Goal: Task Accomplishment & Management: Manage account settings

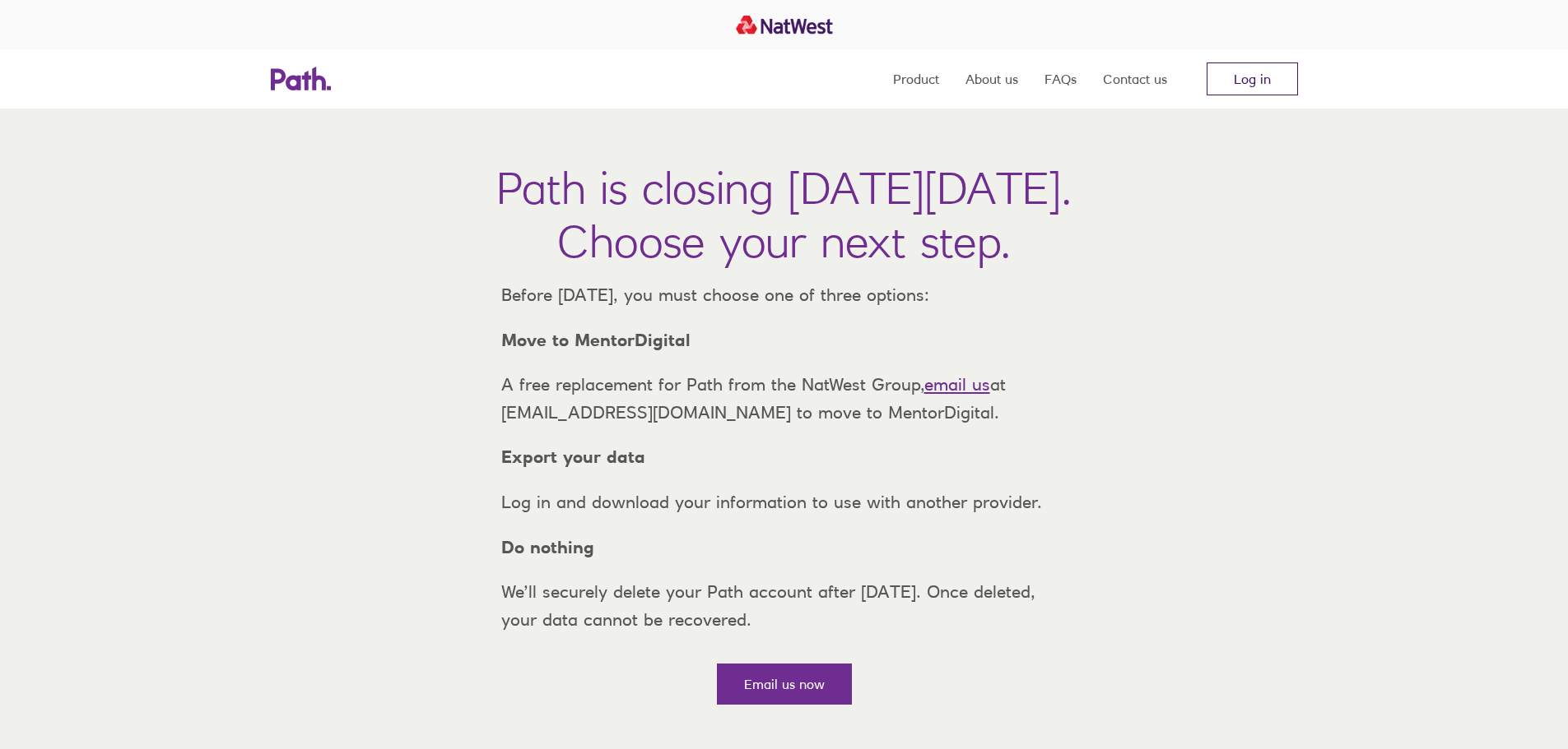
click at [1258, 83] on link "Log in" at bounding box center [1252, 79] width 91 height 33
click at [1253, 72] on link "Log in" at bounding box center [1252, 79] width 91 height 33
click at [1244, 80] on link "Log in" at bounding box center [1252, 79] width 91 height 33
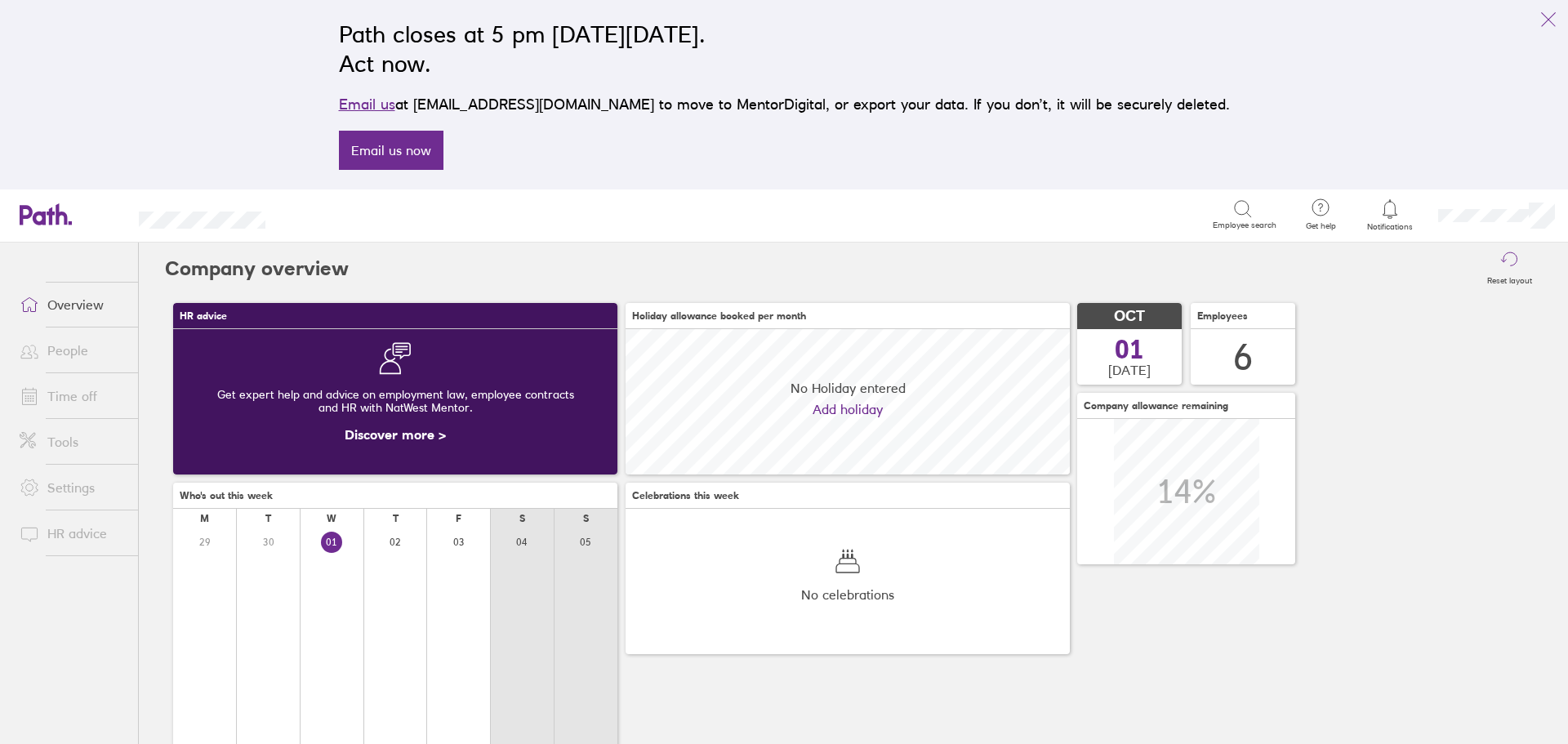
scroll to position [145, 444]
click at [1543, 12] on icon "link" at bounding box center [1548, 19] width 19 height 19
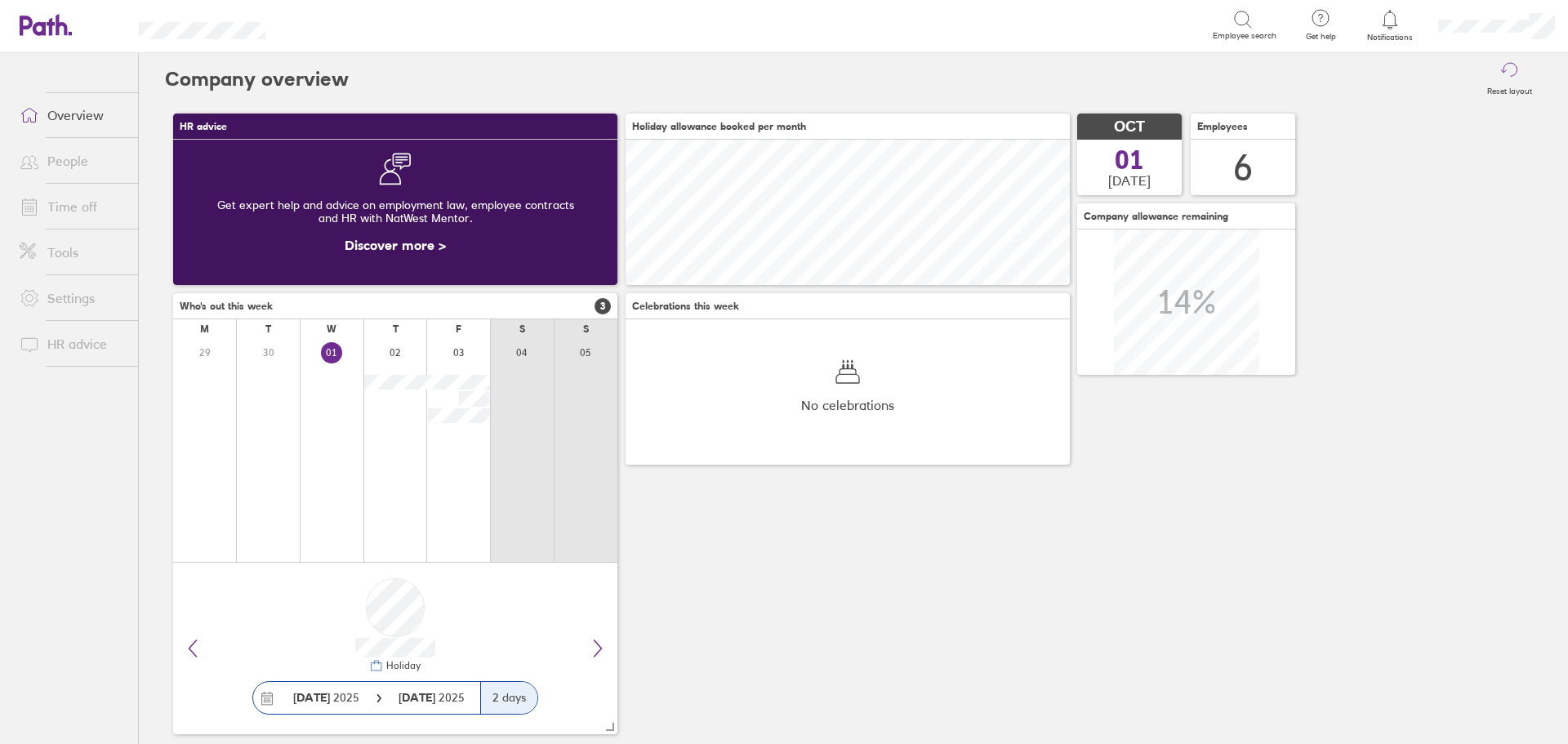
click at [48, 297] on link "Settings" at bounding box center [72, 298] width 132 height 33
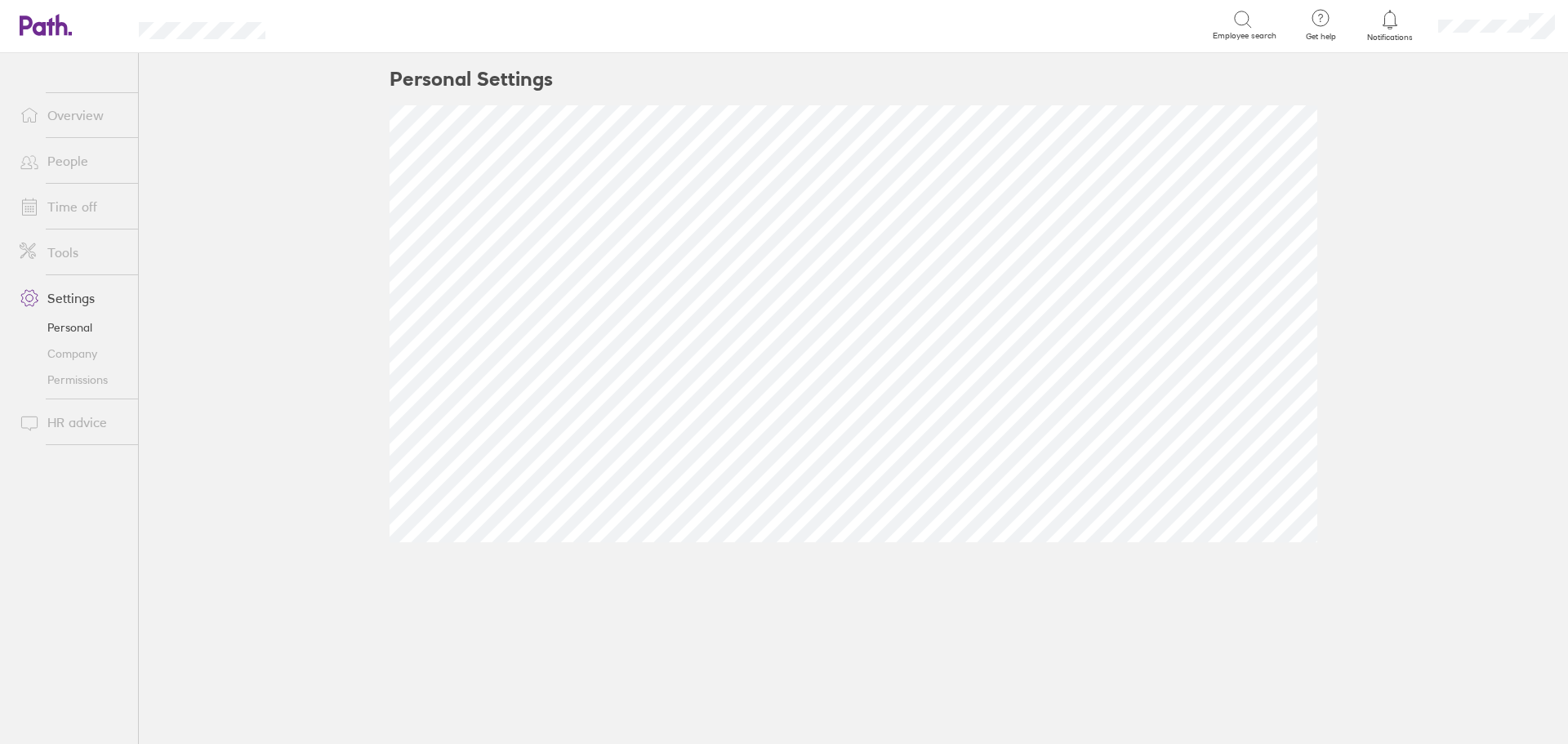
click at [68, 159] on link "People" at bounding box center [72, 161] width 132 height 33
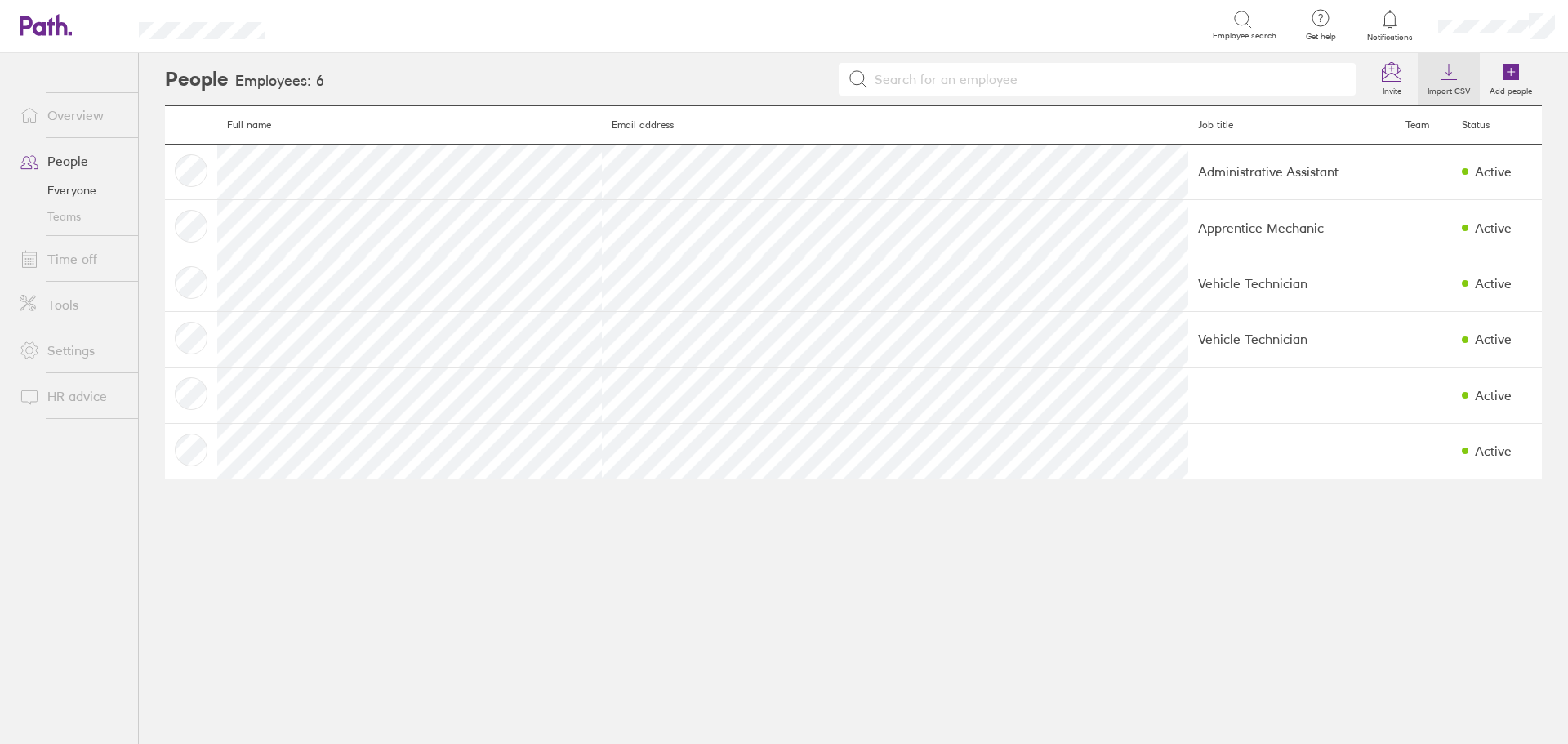
click at [1455, 95] on label "Import CSV" at bounding box center [1449, 89] width 62 height 15
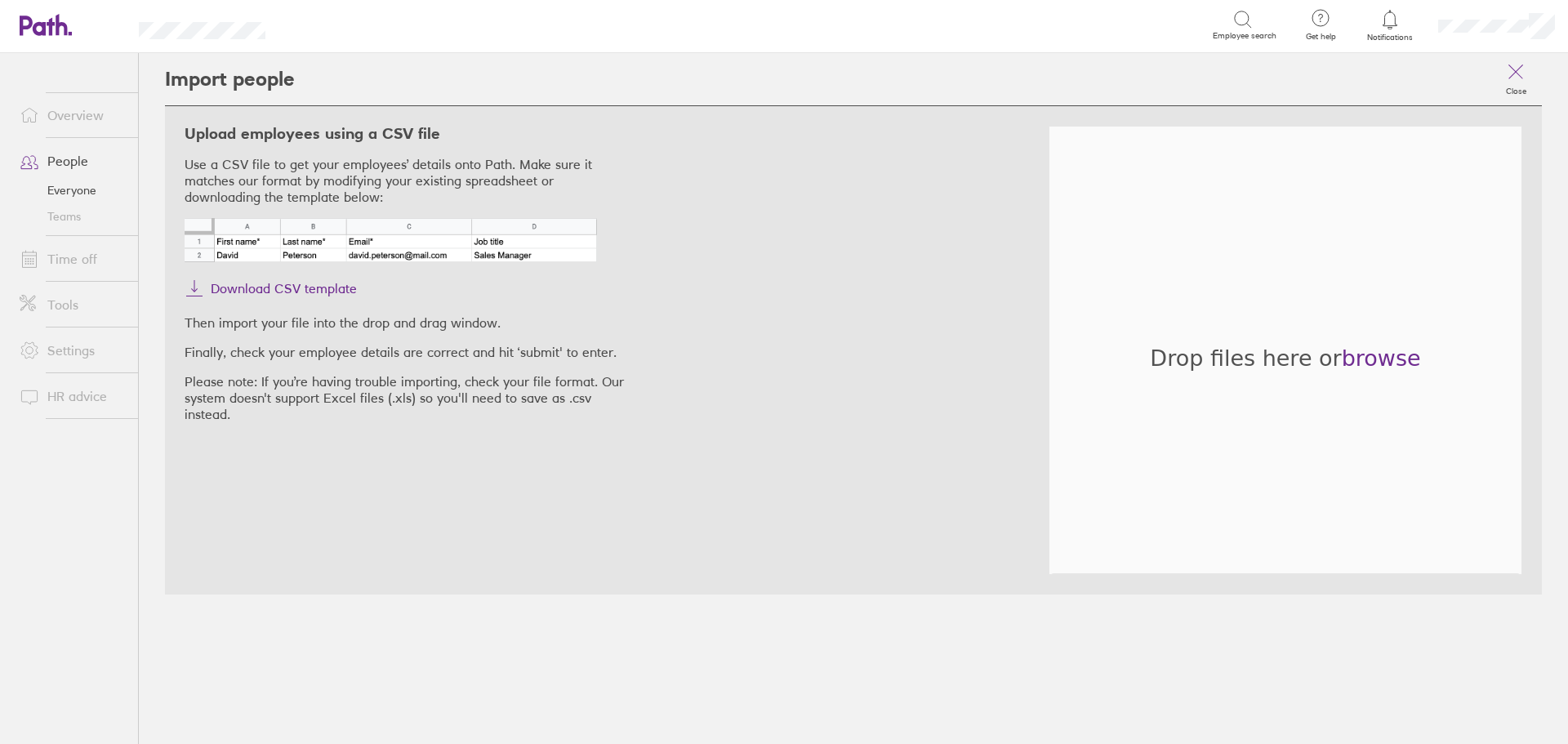
click at [58, 186] on link "Everyone" at bounding box center [72, 190] width 132 height 27
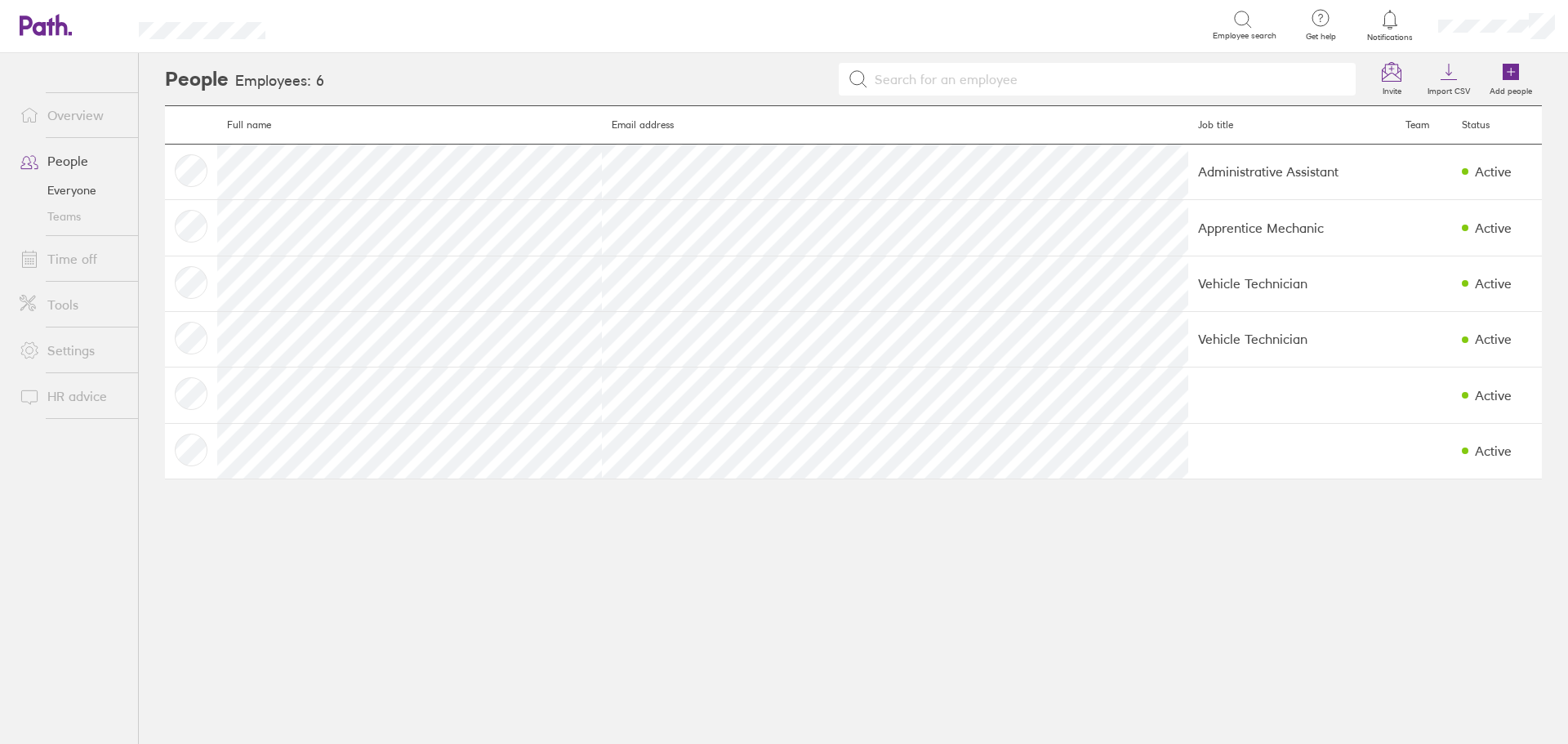
click at [1321, 18] on icon at bounding box center [1321, 17] width 5 height 8
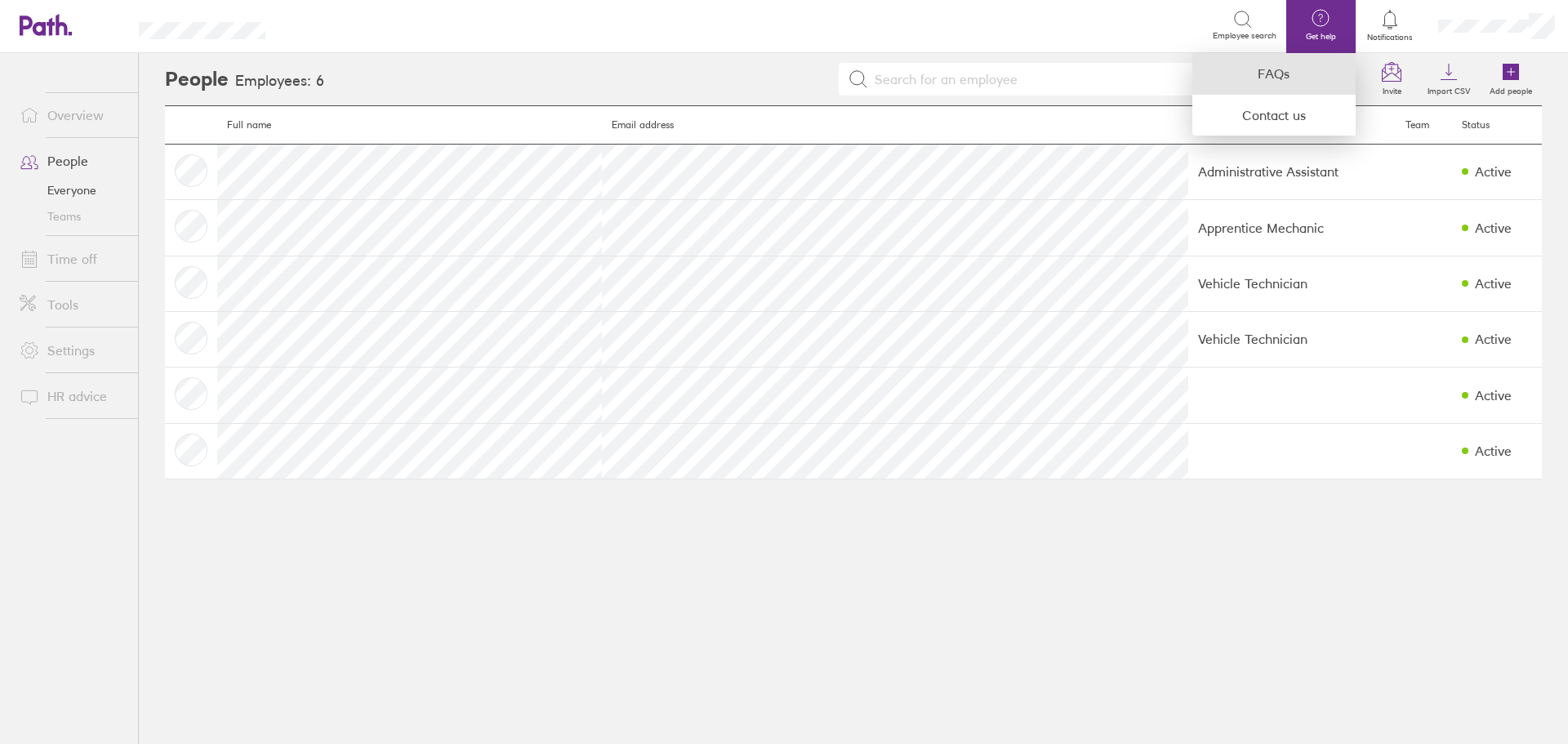
click at [1274, 77] on link "FAQs" at bounding box center [1274, 74] width 164 height 42
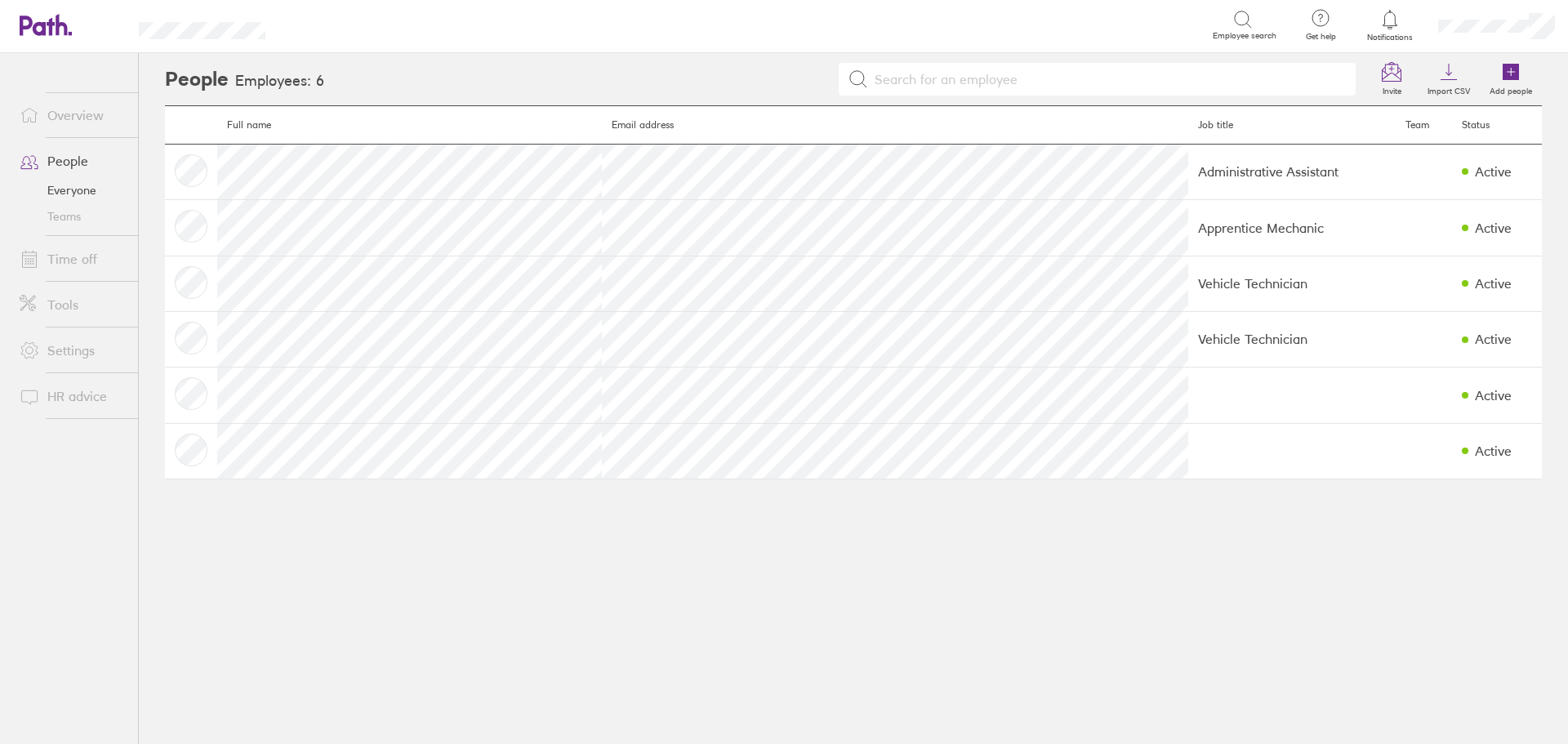
click at [60, 262] on link "Time off" at bounding box center [72, 260] width 132 height 33
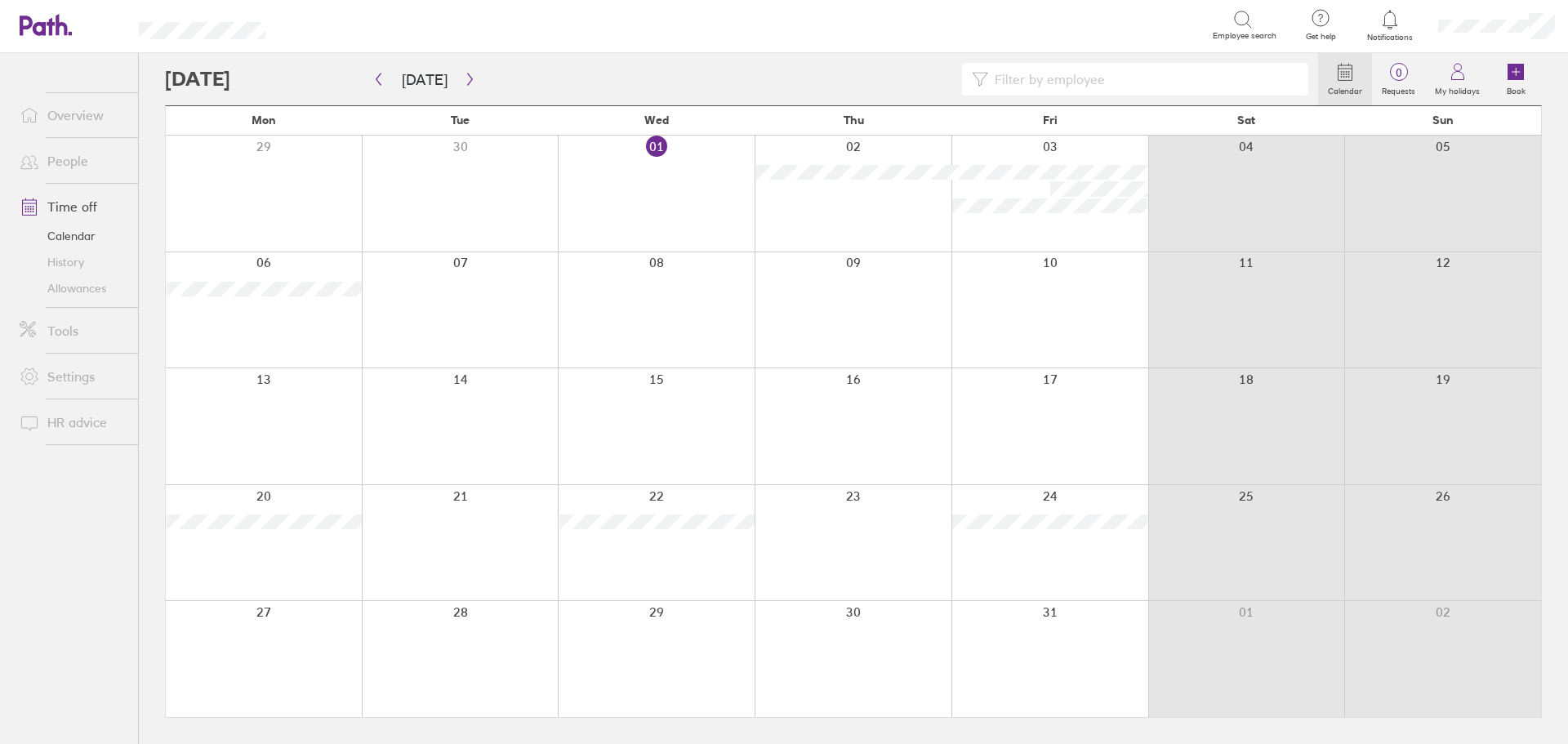
click at [61, 325] on link "Tools" at bounding box center [72, 331] width 132 height 33
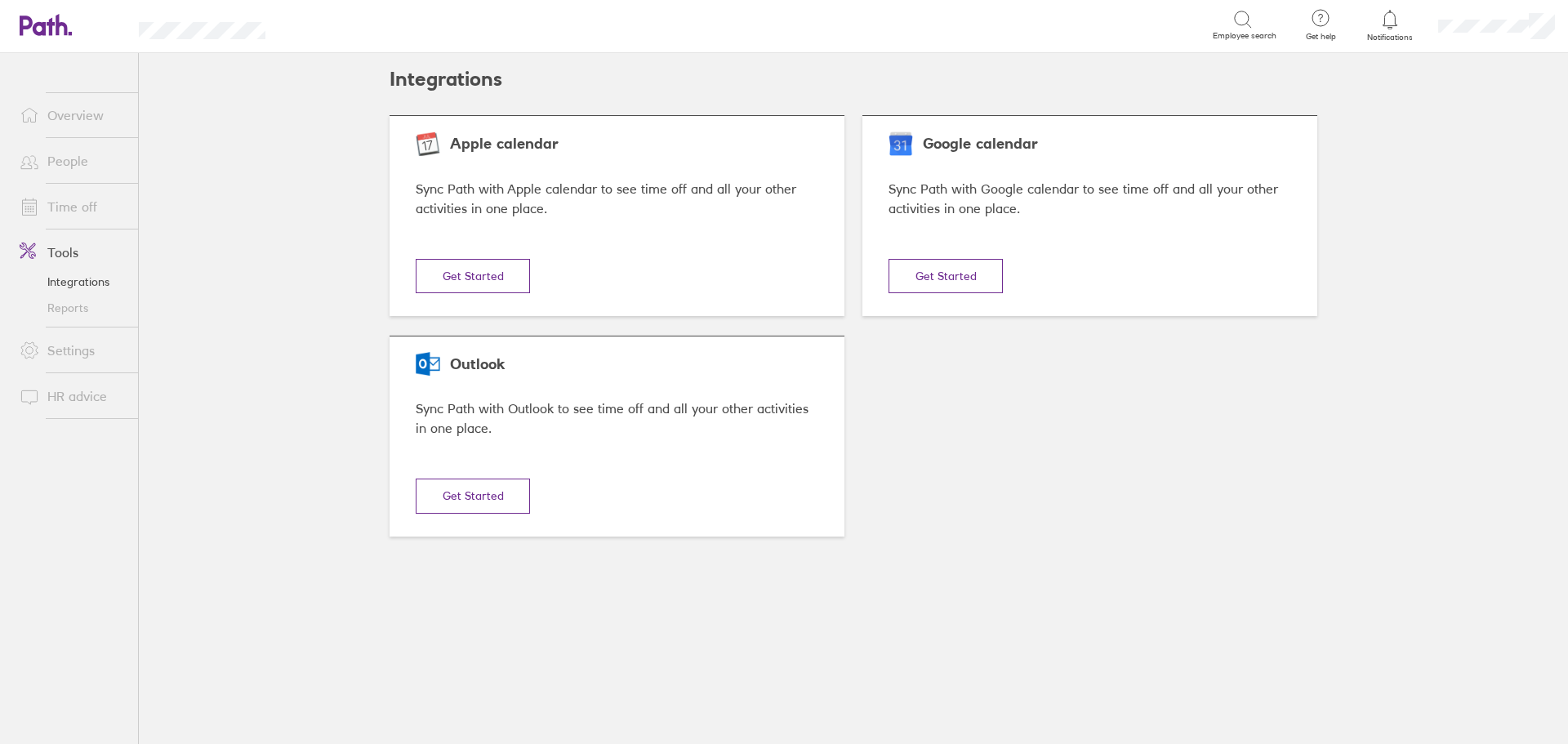
click at [65, 307] on link "Reports" at bounding box center [72, 308] width 132 height 27
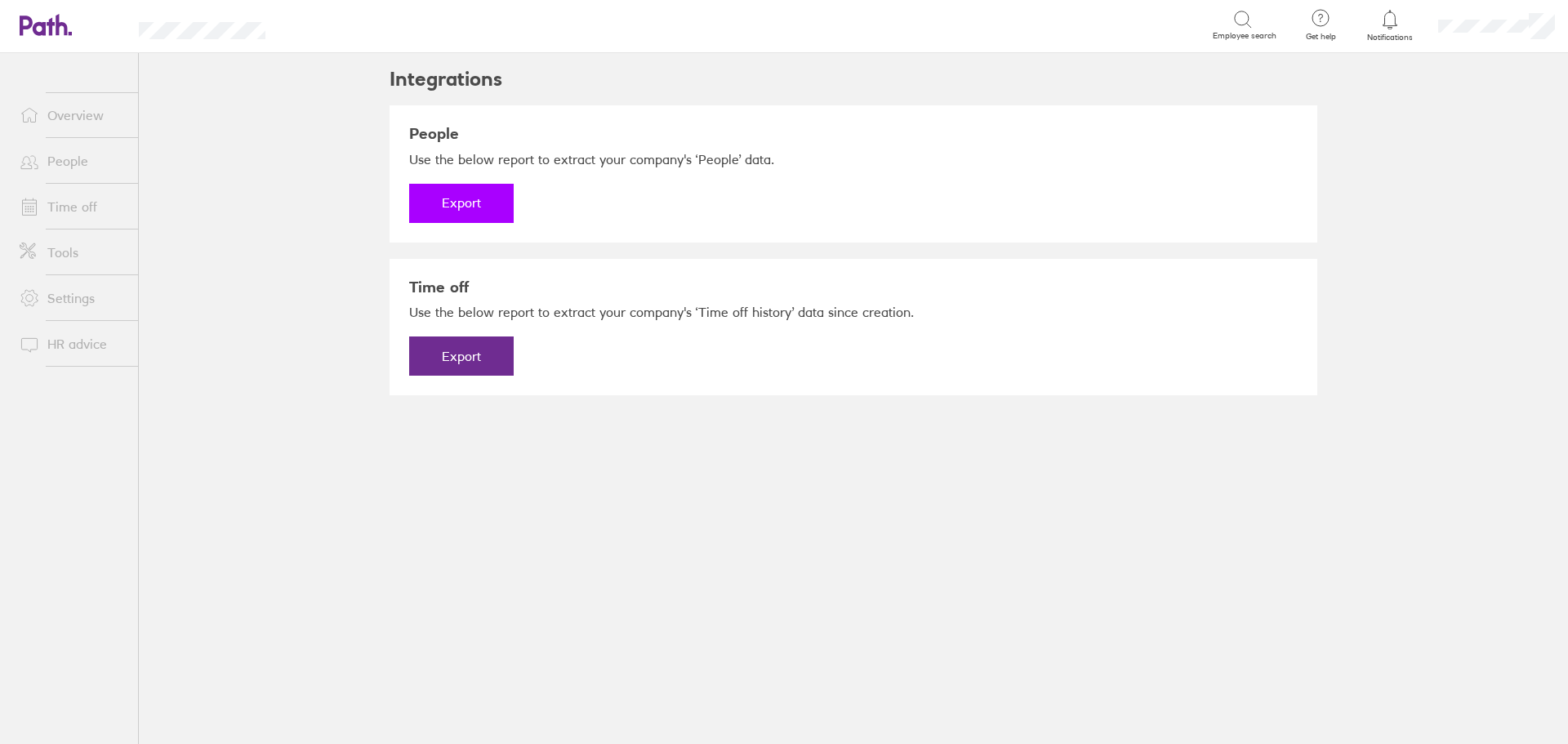
click at [471, 197] on button "Export" at bounding box center [461, 203] width 104 height 39
drag, startPoint x: 456, startPoint y: 205, endPoint x: 471, endPoint y: 205, distance: 15.0
click at [456, 205] on link "Download" at bounding box center [461, 203] width 104 height 39
click at [470, 355] on button "Export" at bounding box center [461, 356] width 104 height 39
click at [458, 360] on link "Download" at bounding box center [461, 356] width 104 height 39
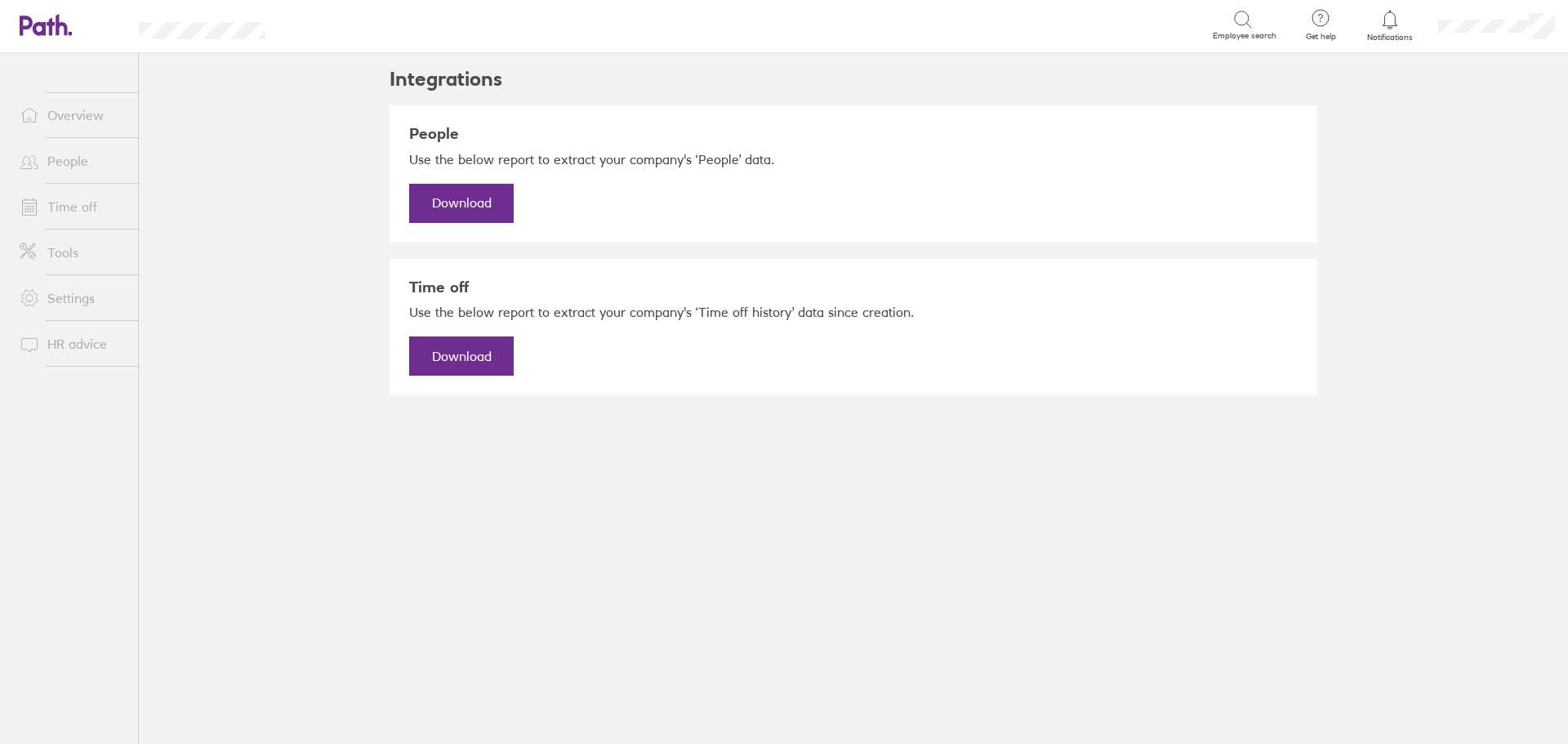
click at [71, 202] on link "Time off" at bounding box center [72, 207] width 132 height 33
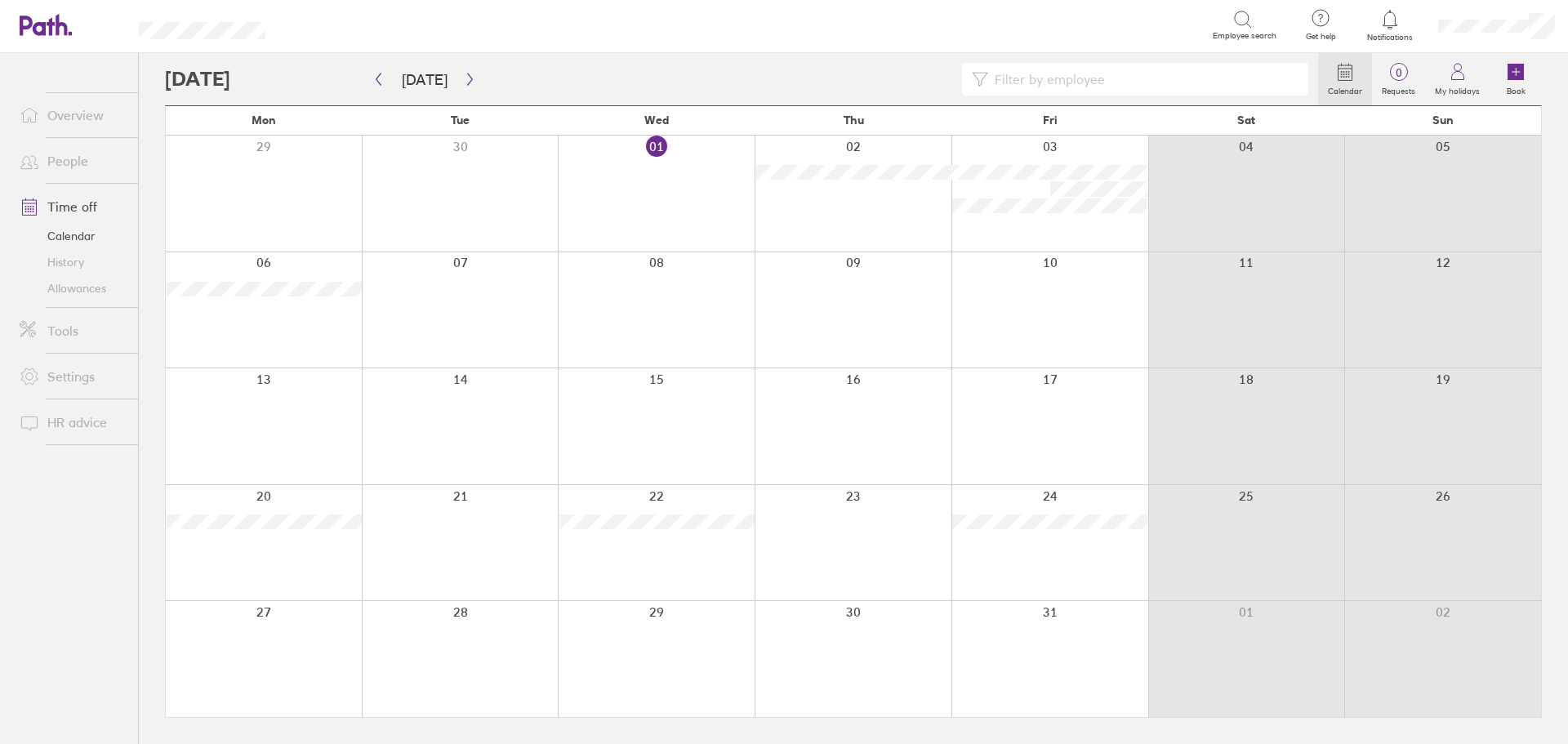
click at [64, 330] on link "Tools" at bounding box center [72, 331] width 132 height 33
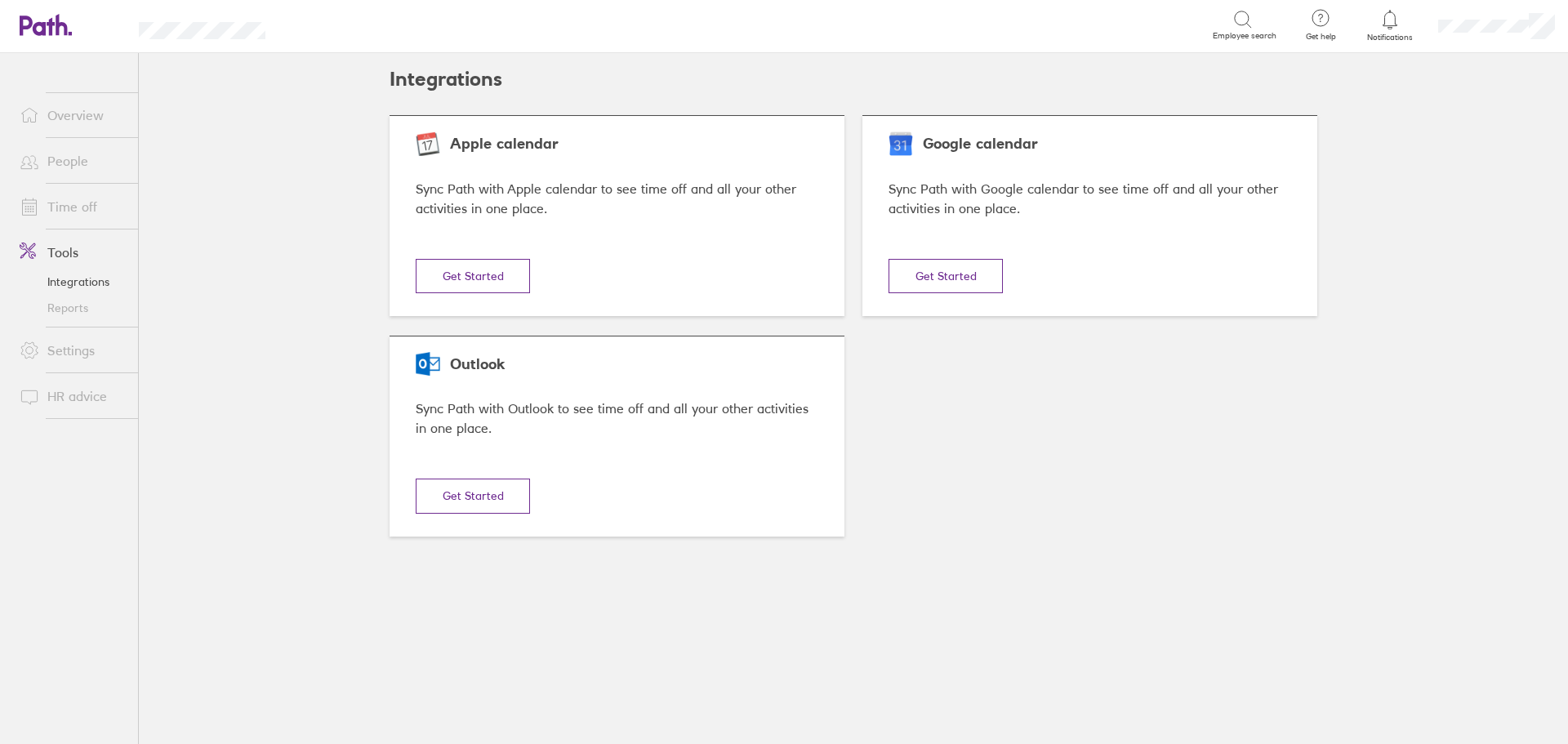
click at [66, 282] on link "Integrations" at bounding box center [72, 282] width 132 height 27
click at [62, 309] on link "Reports" at bounding box center [72, 308] width 132 height 27
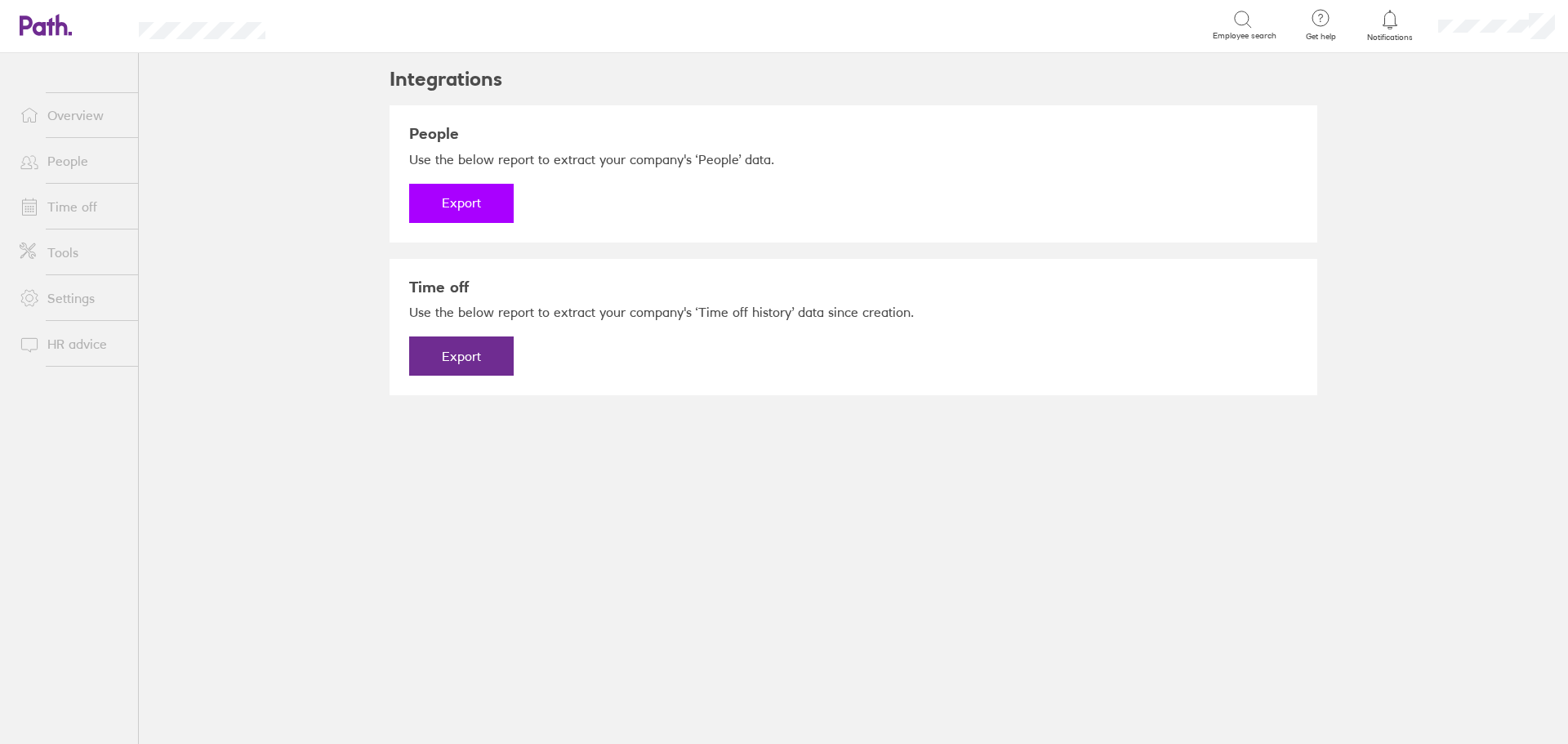
click at [473, 203] on button "Export" at bounding box center [461, 203] width 104 height 39
click at [55, 154] on link "People" at bounding box center [72, 161] width 132 height 33
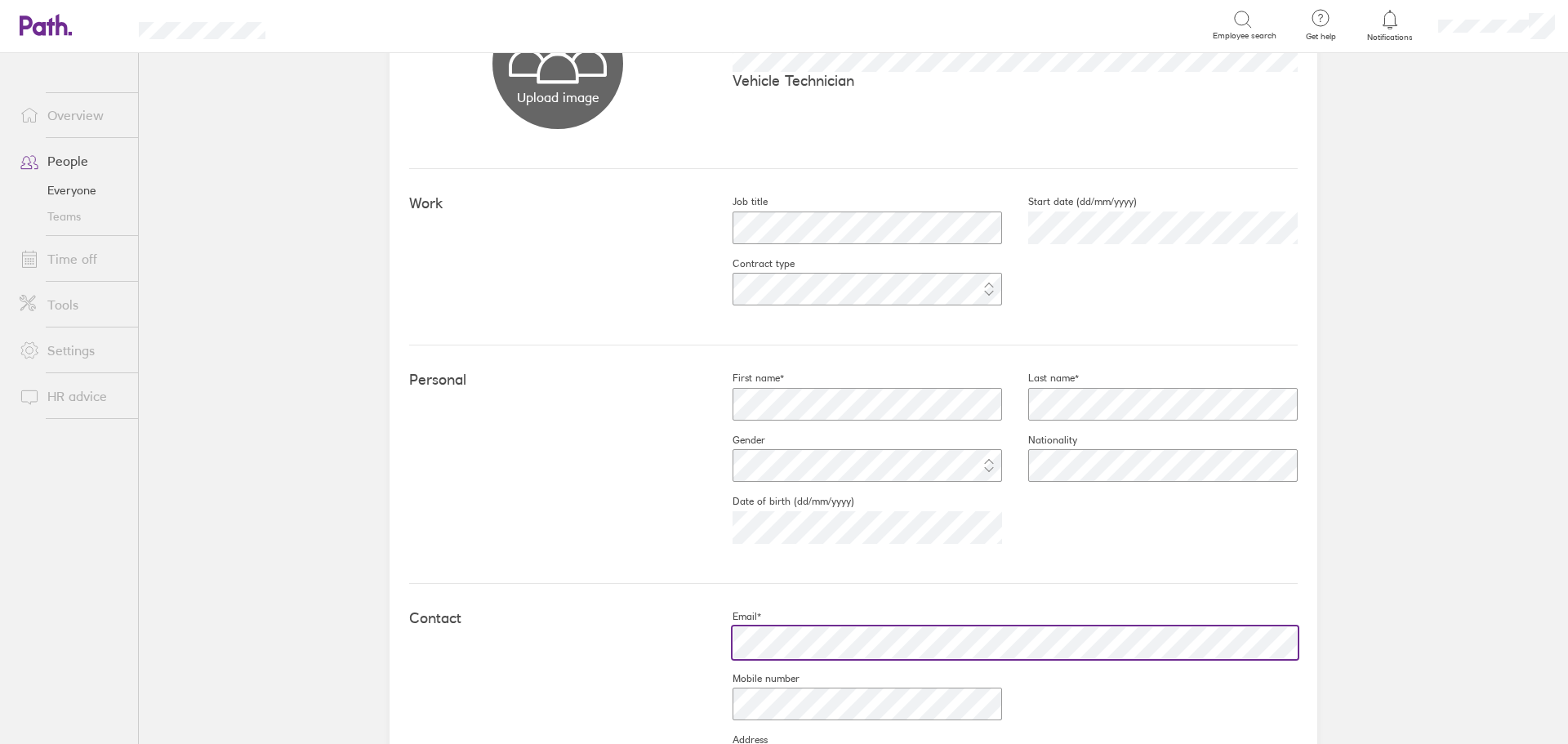
scroll to position [81, 0]
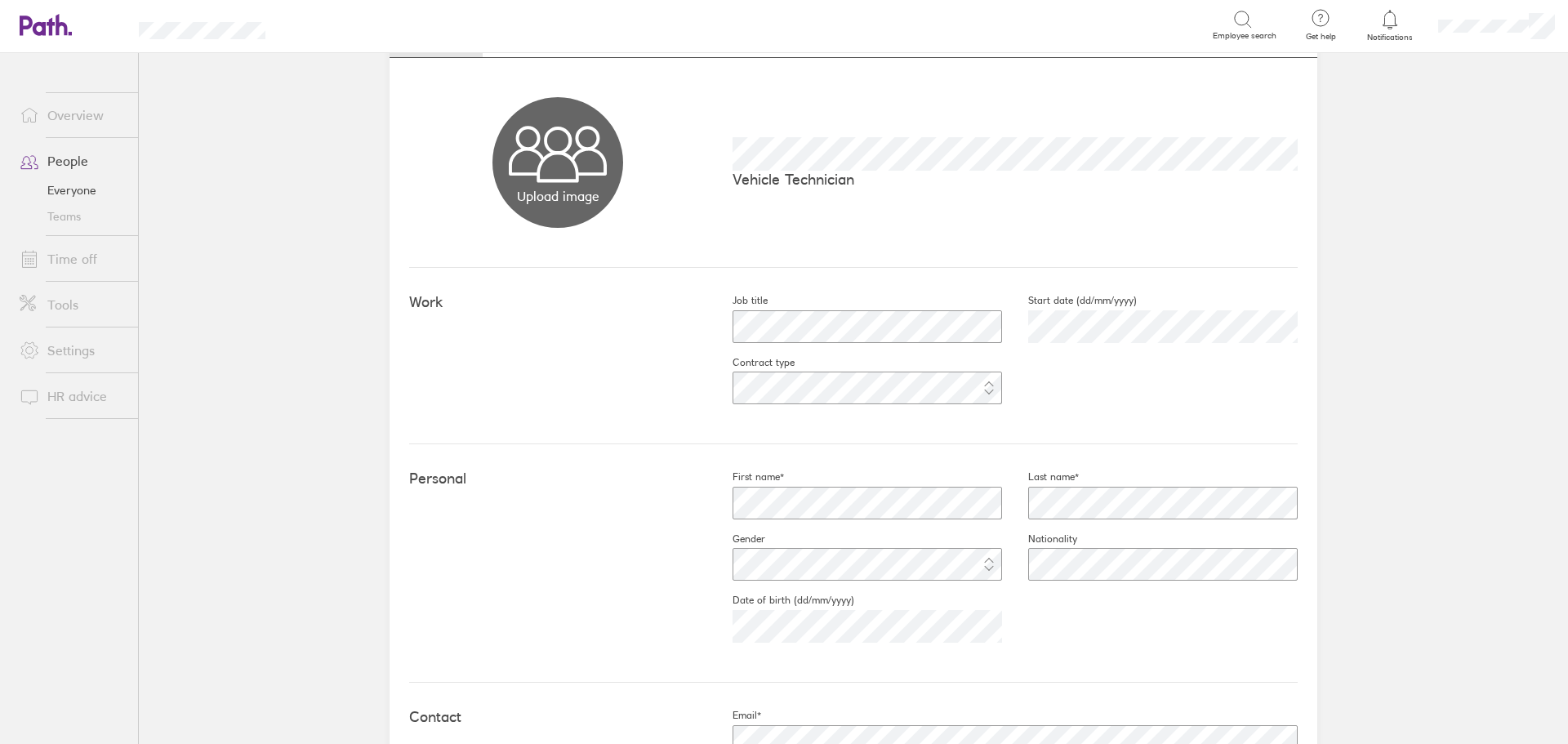
click at [69, 161] on link "People" at bounding box center [72, 161] width 132 height 33
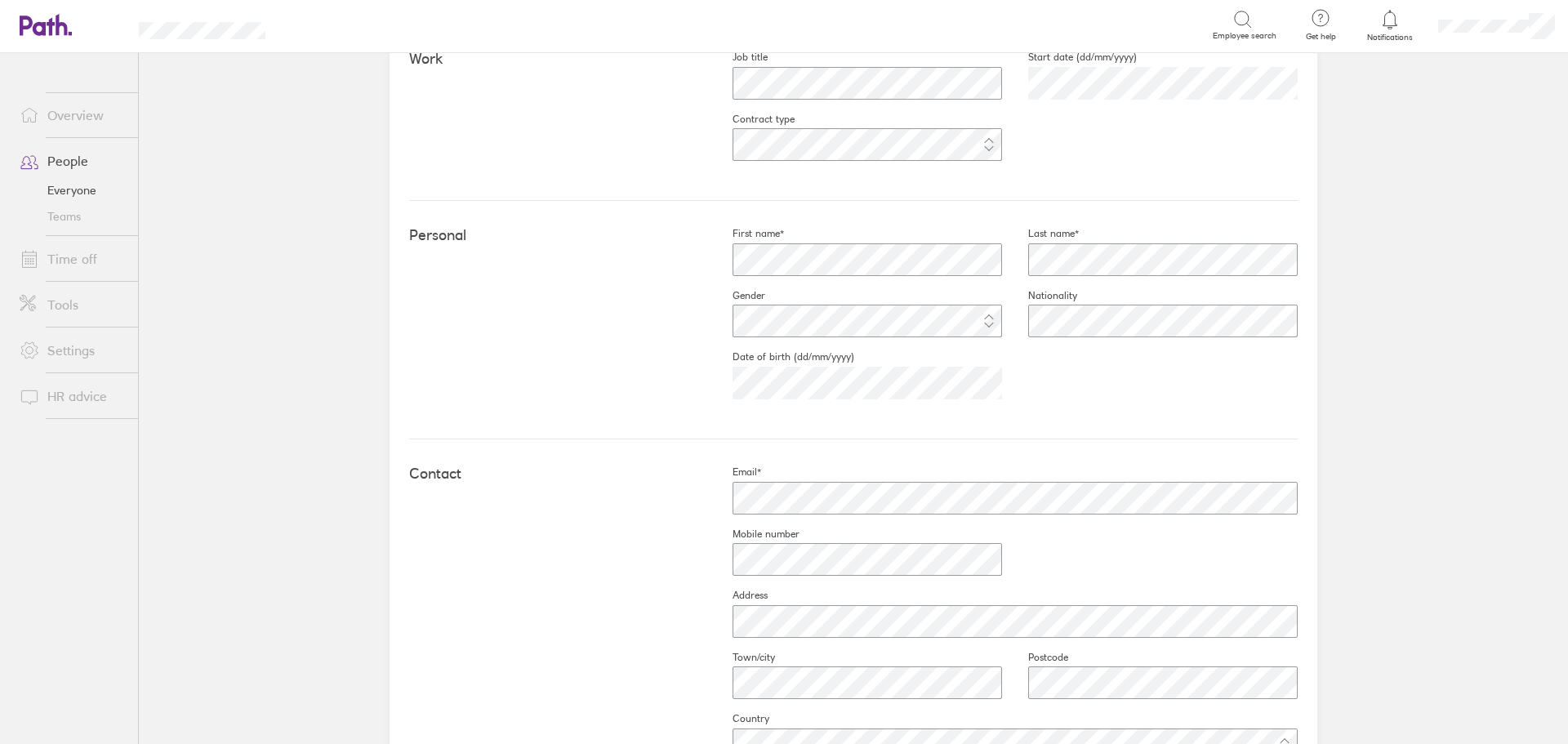
scroll to position [327, 0]
click at [78, 160] on link "People" at bounding box center [72, 161] width 132 height 33
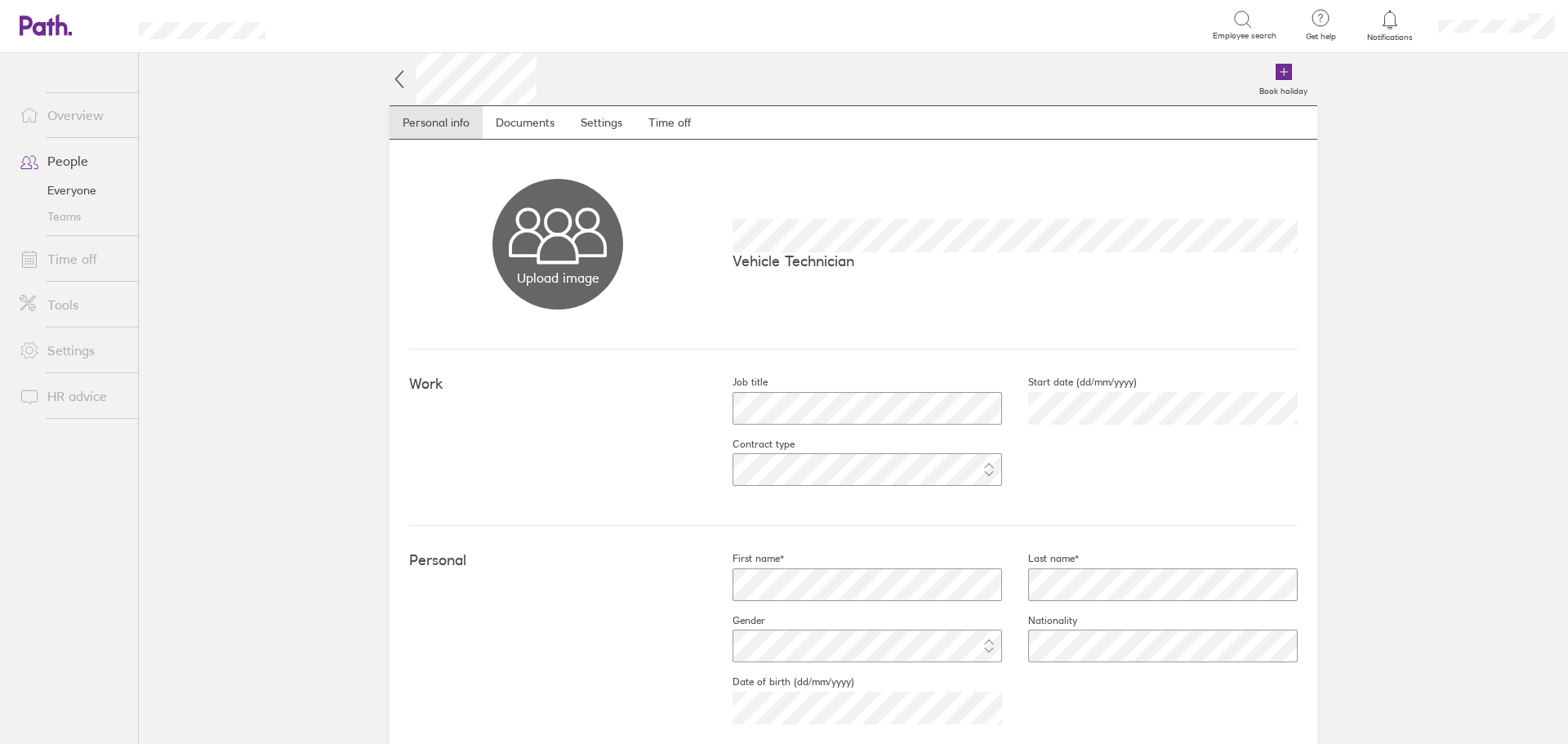
click at [60, 164] on link "People" at bounding box center [72, 161] width 132 height 33
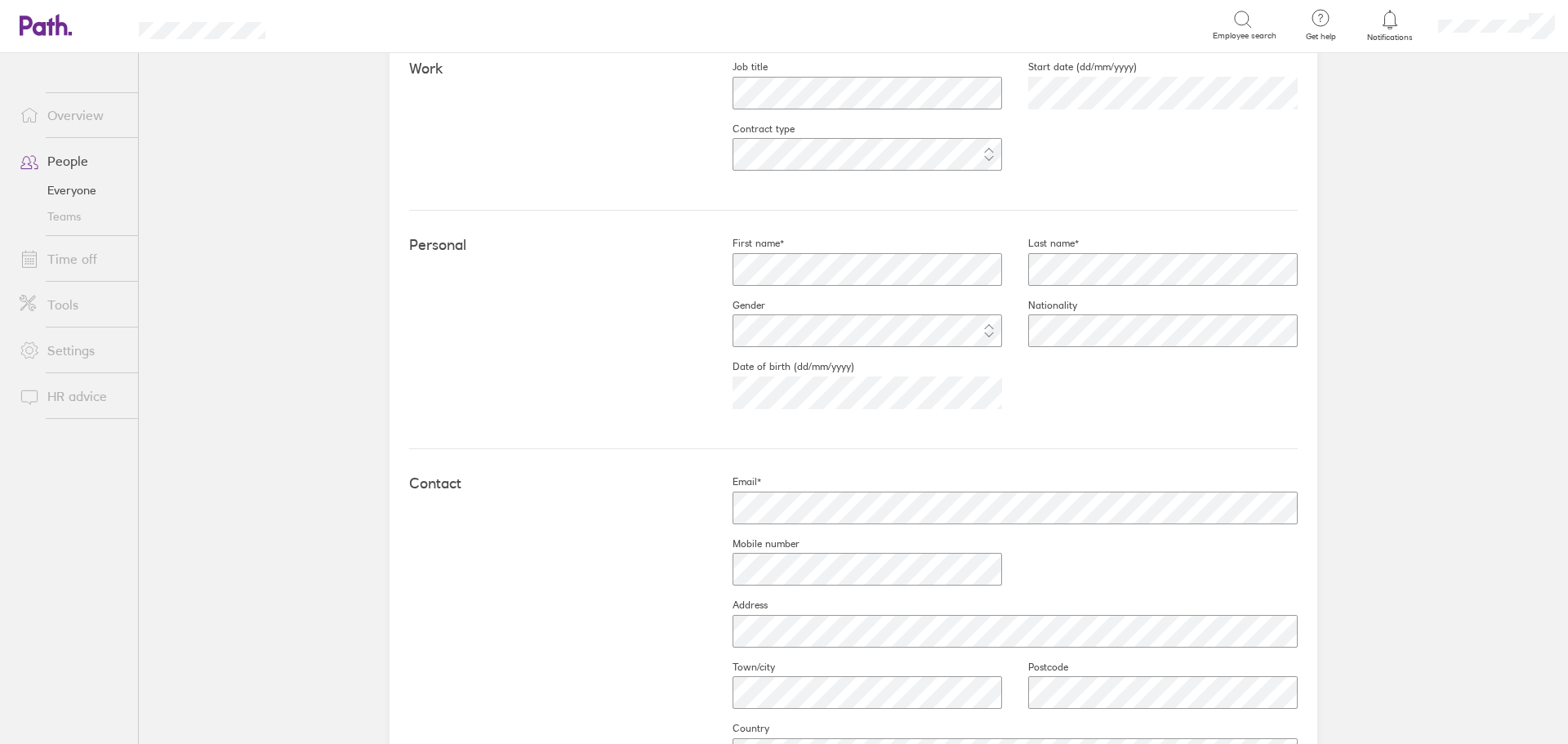
scroll to position [327, 0]
click at [66, 162] on link "People" at bounding box center [72, 161] width 132 height 33
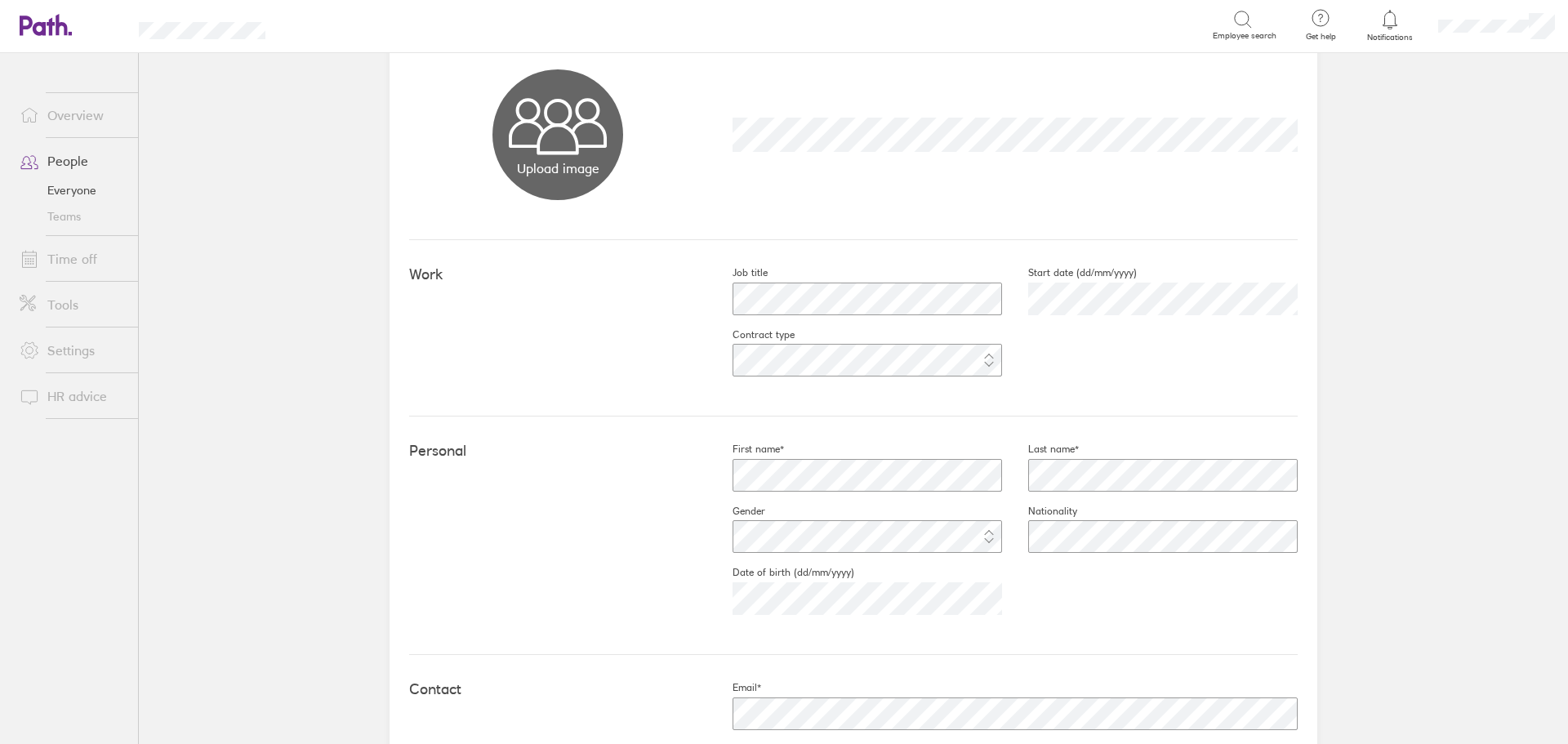
scroll to position [327, 0]
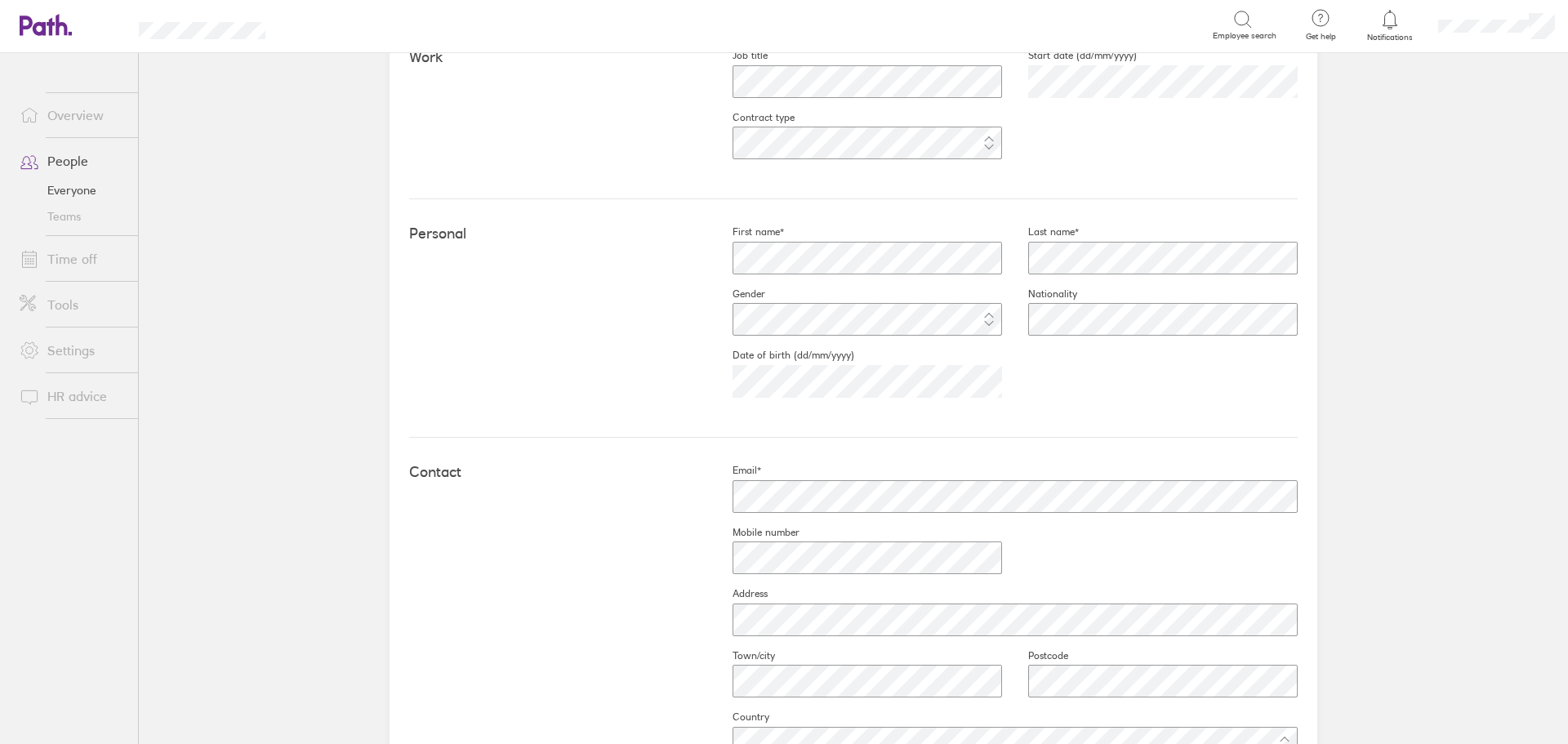
click at [65, 170] on link "People" at bounding box center [72, 161] width 132 height 33
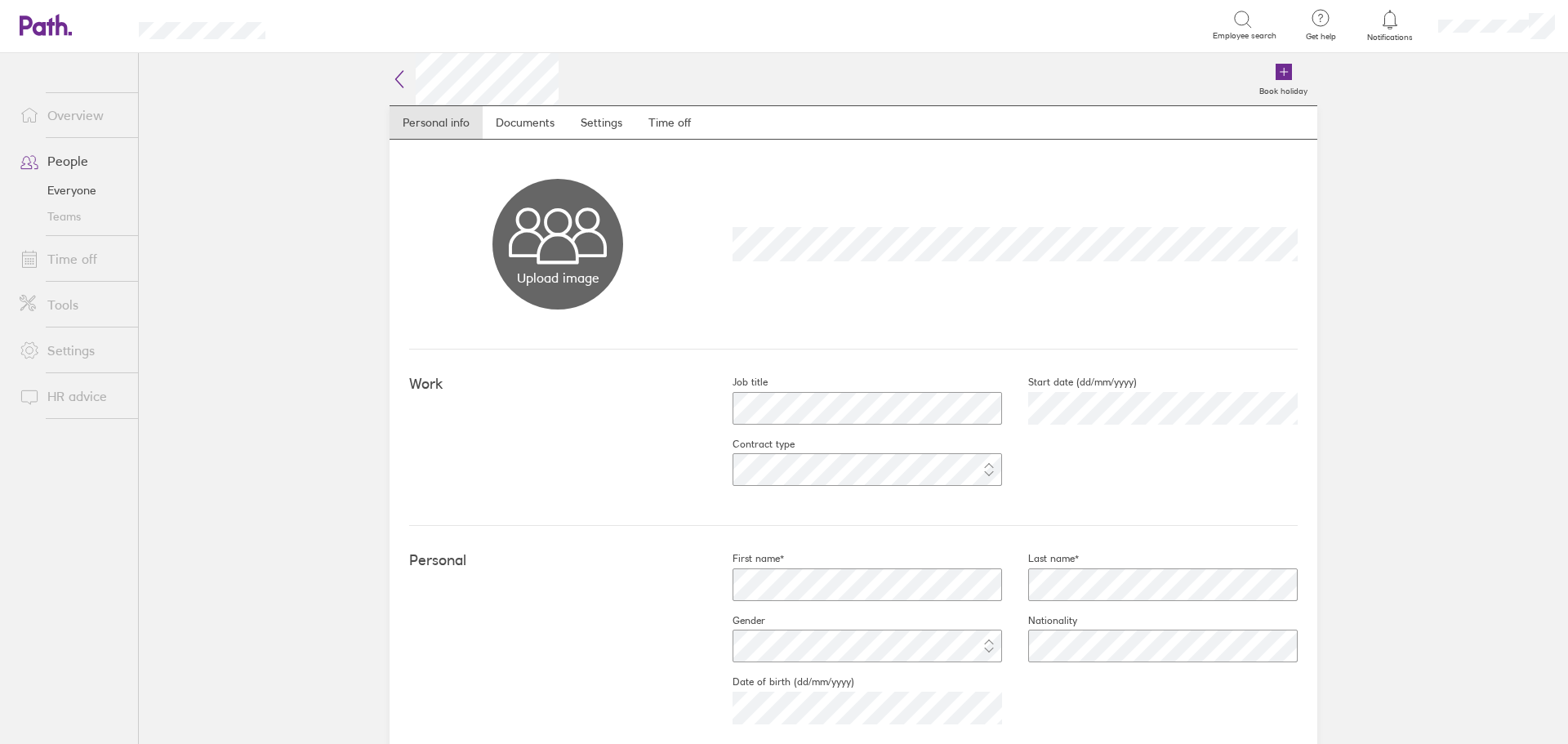
click at [78, 185] on link "Everyone" at bounding box center [72, 190] width 132 height 27
click at [35, 258] on icon at bounding box center [28, 259] width 19 height 19
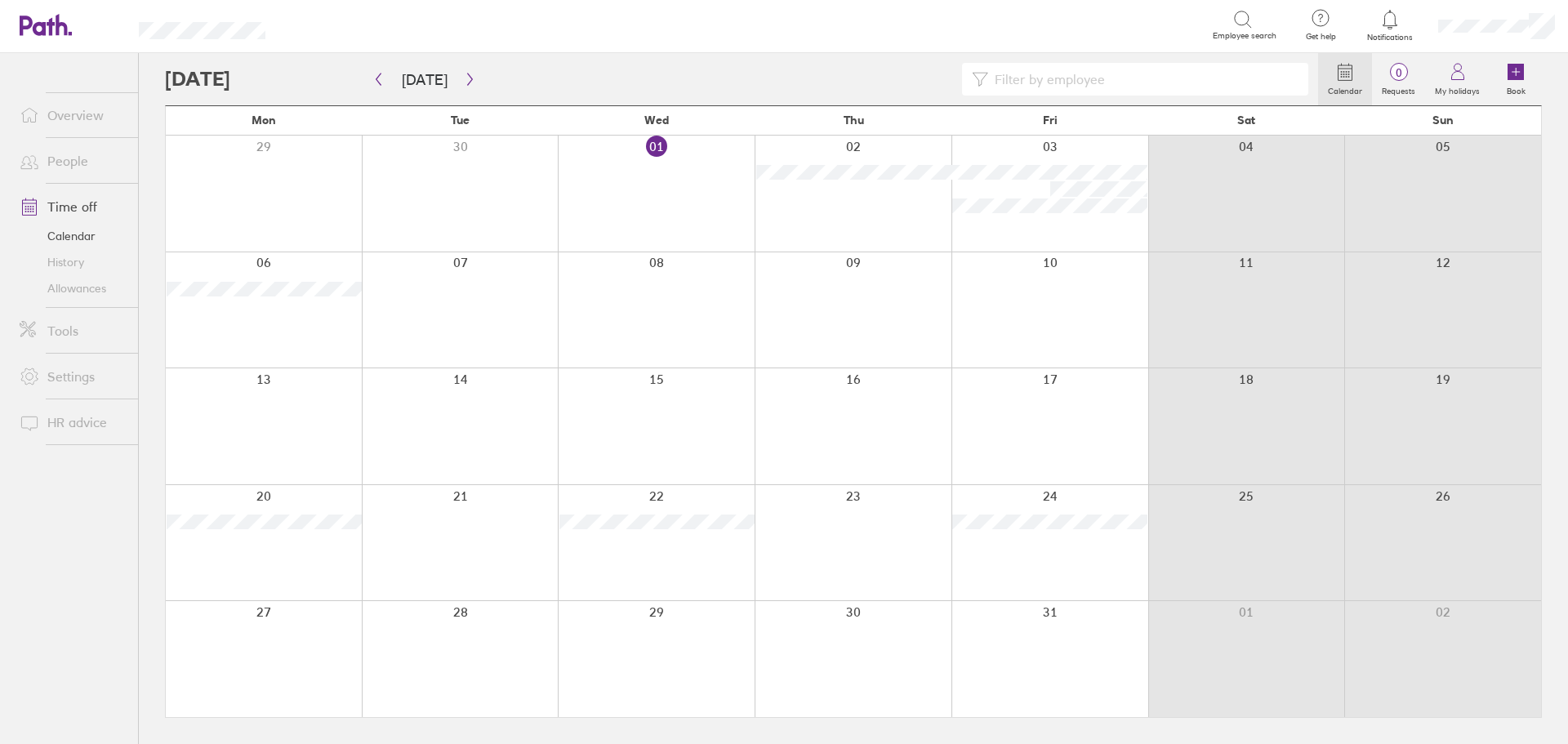
click at [65, 287] on link "Allowances" at bounding box center [72, 288] width 132 height 27
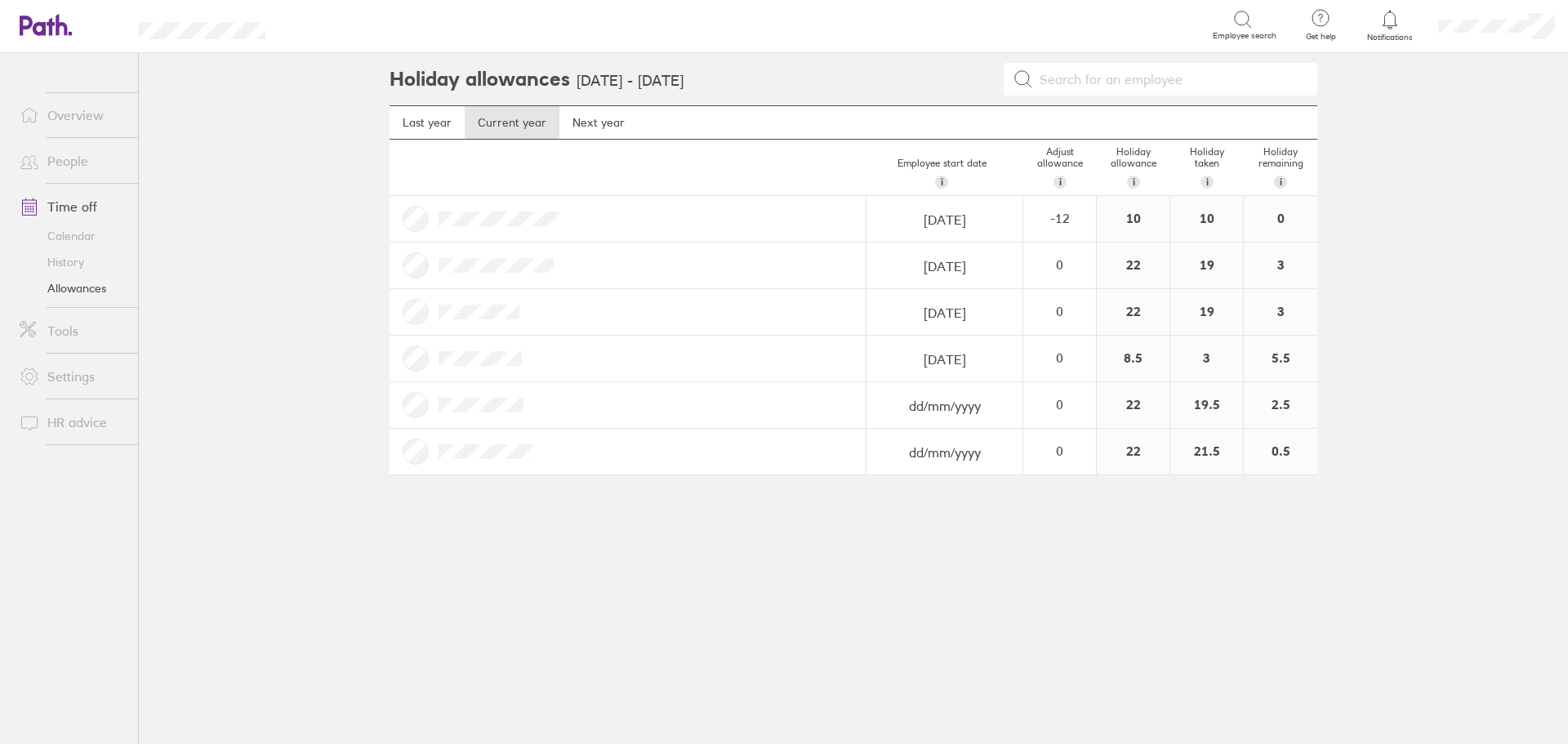
click at [76, 292] on link "Allowances" at bounding box center [72, 288] width 132 height 27
click at [66, 212] on link "Time off" at bounding box center [72, 207] width 132 height 33
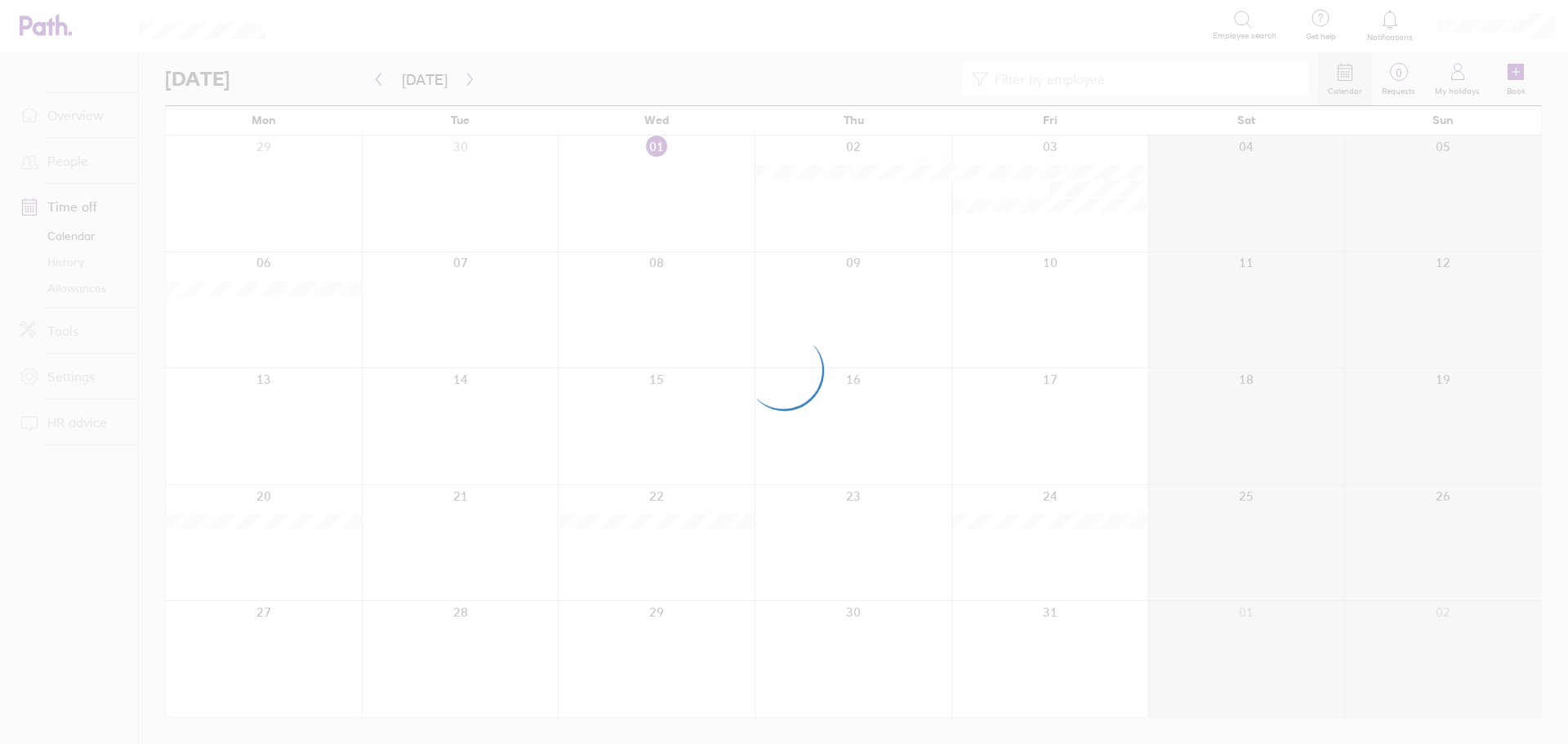
click at [70, 263] on div at bounding box center [784, 372] width 1568 height 744
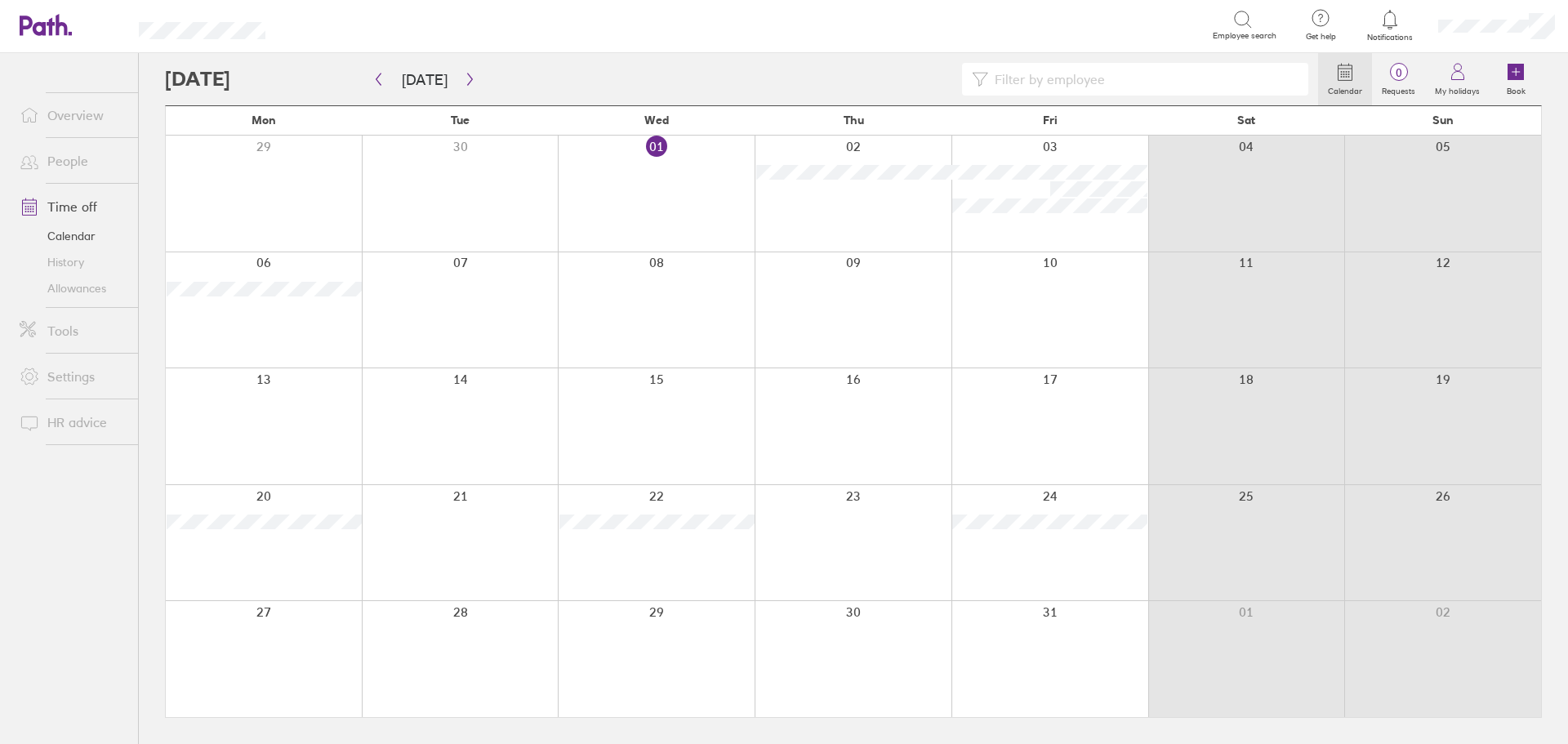
click at [72, 260] on link "History" at bounding box center [72, 262] width 132 height 27
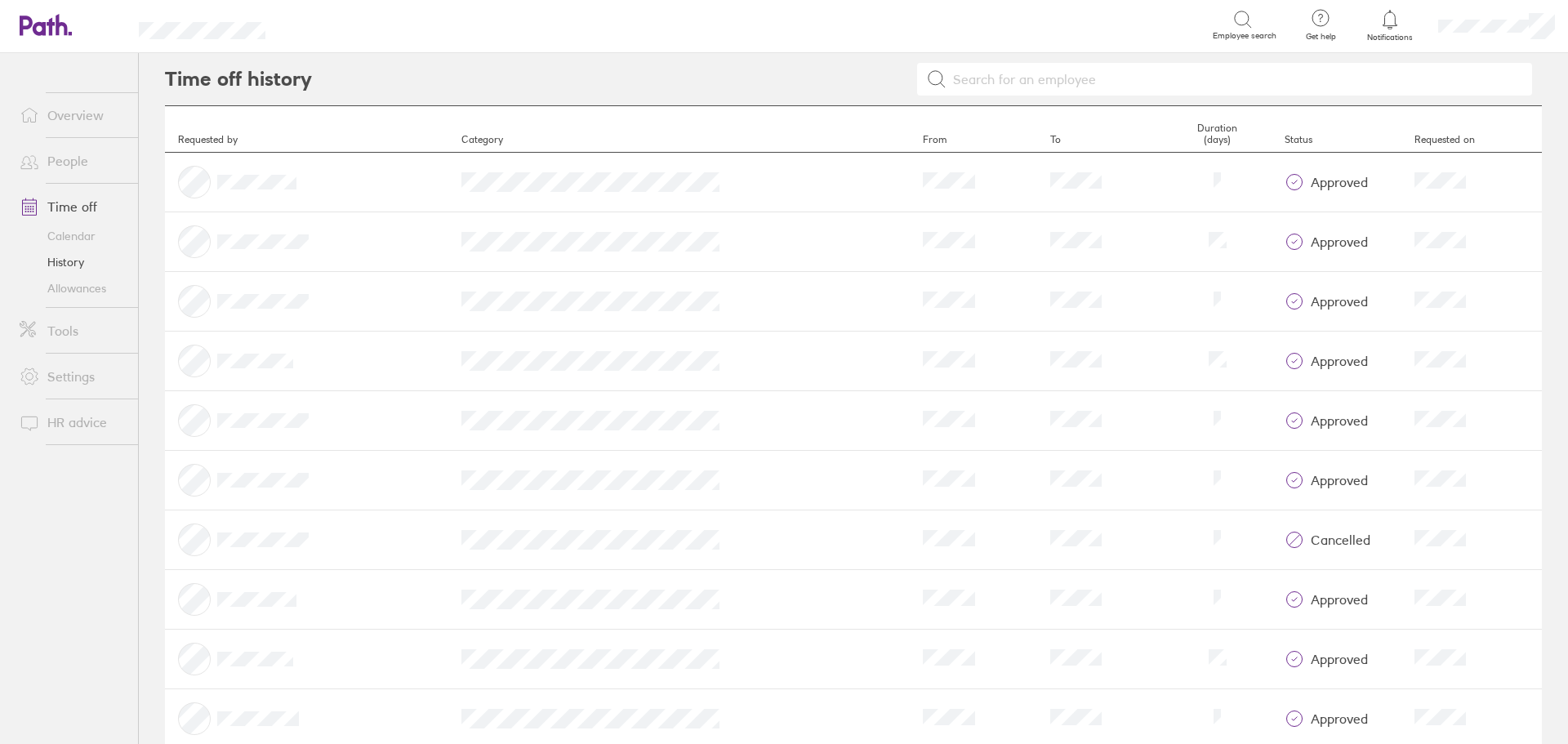
click at [71, 158] on link "People" at bounding box center [72, 161] width 132 height 33
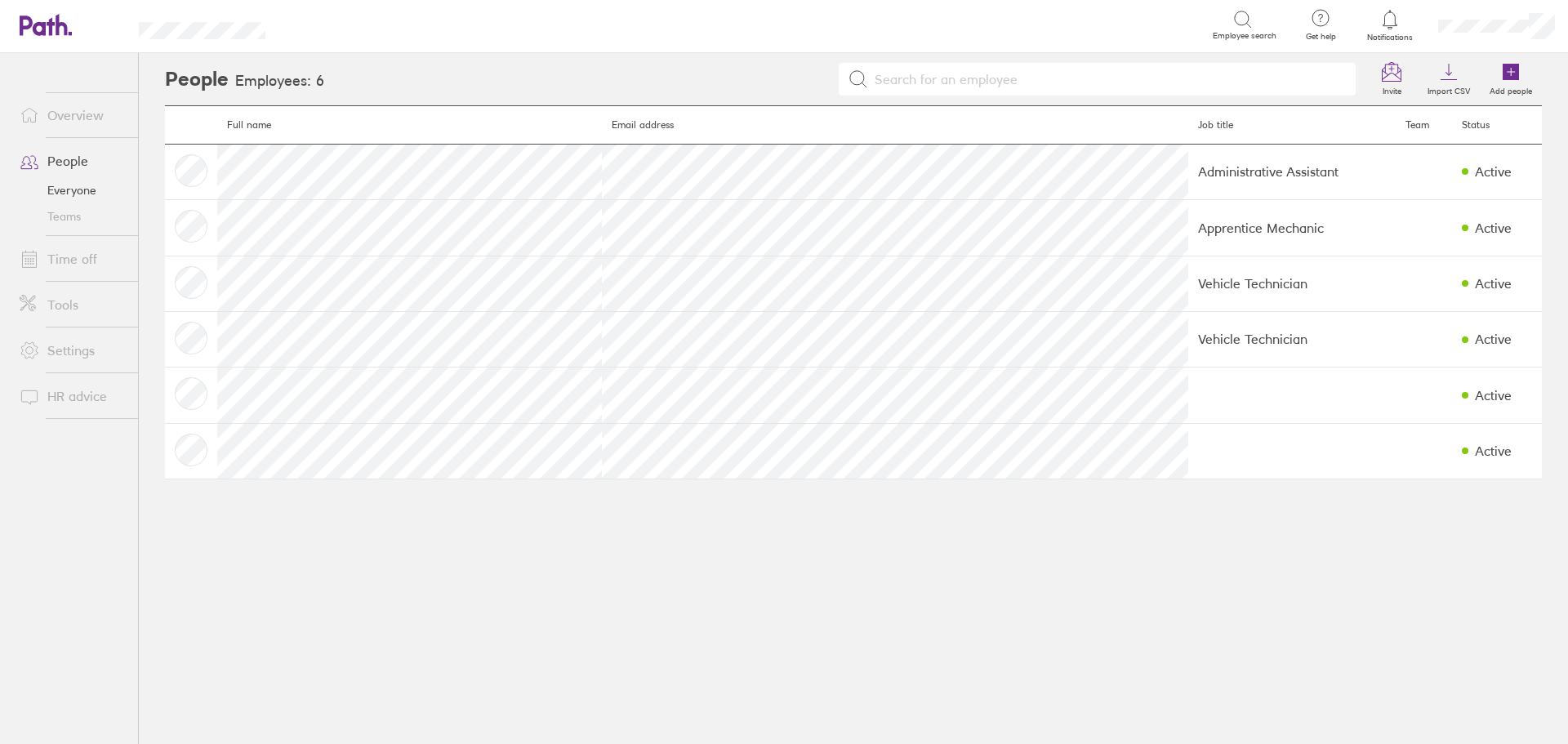
click at [64, 113] on link "Overview" at bounding box center [72, 115] width 132 height 33
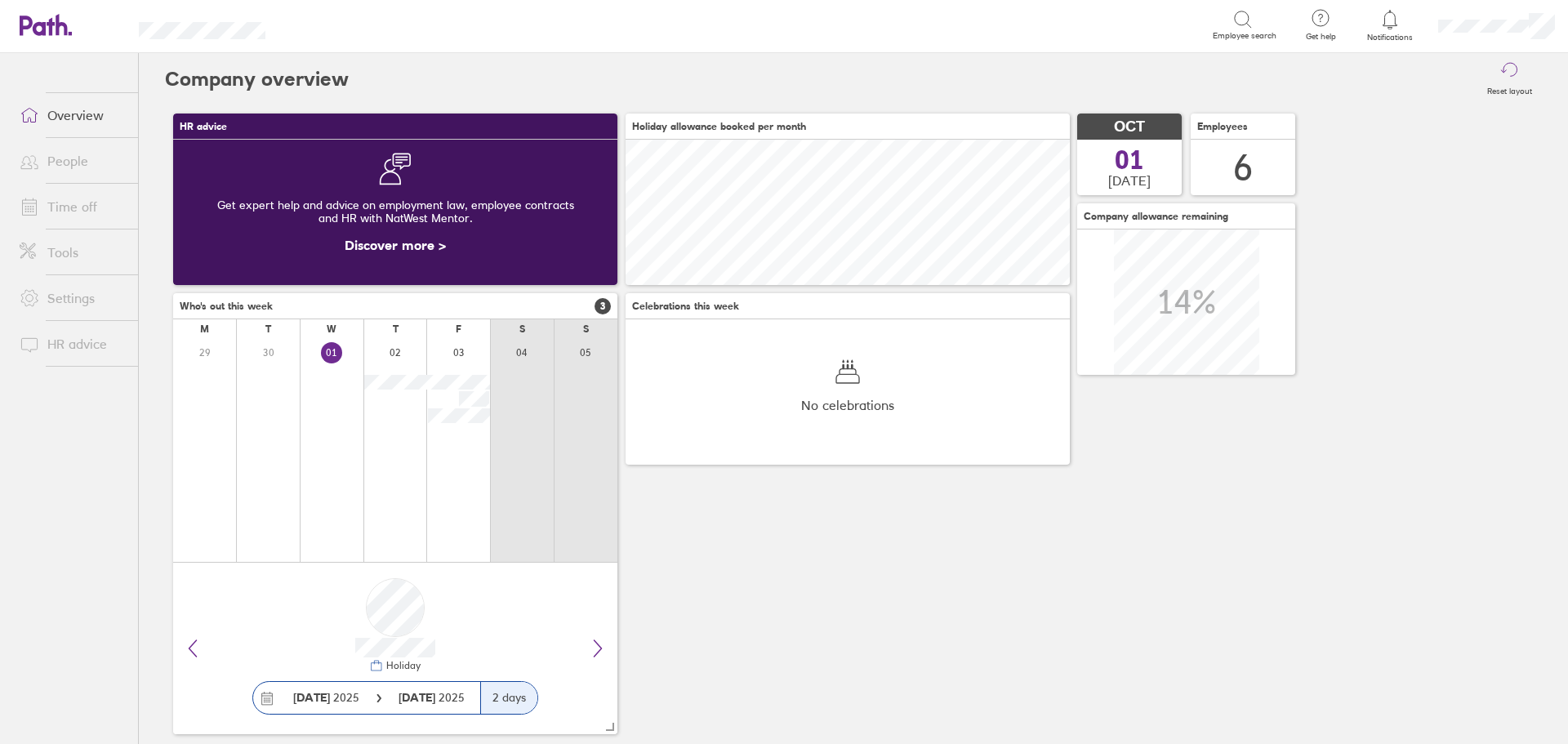
scroll to position [145, 444]
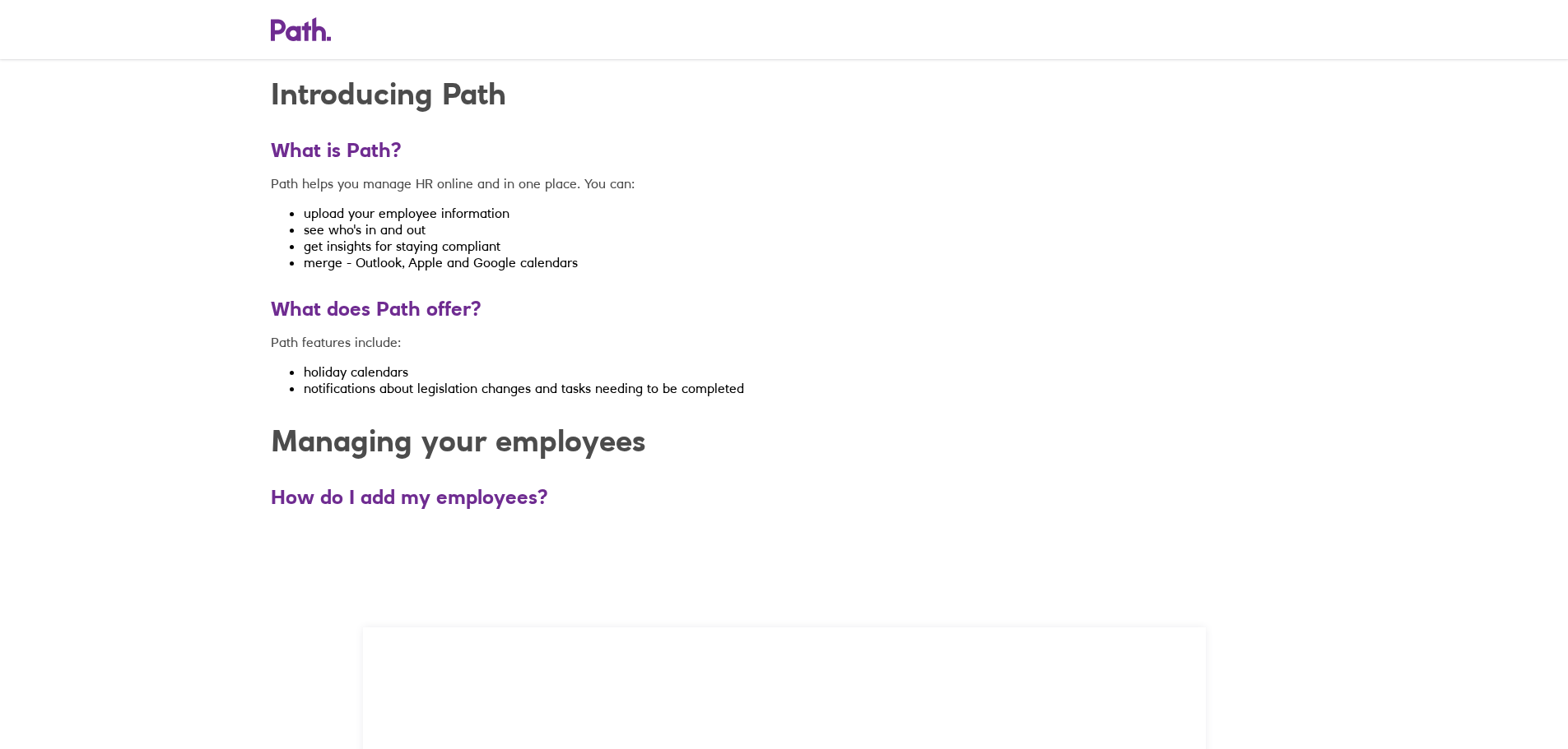
scroll to position [165, 0]
